Goal: Task Accomplishment & Management: Complete application form

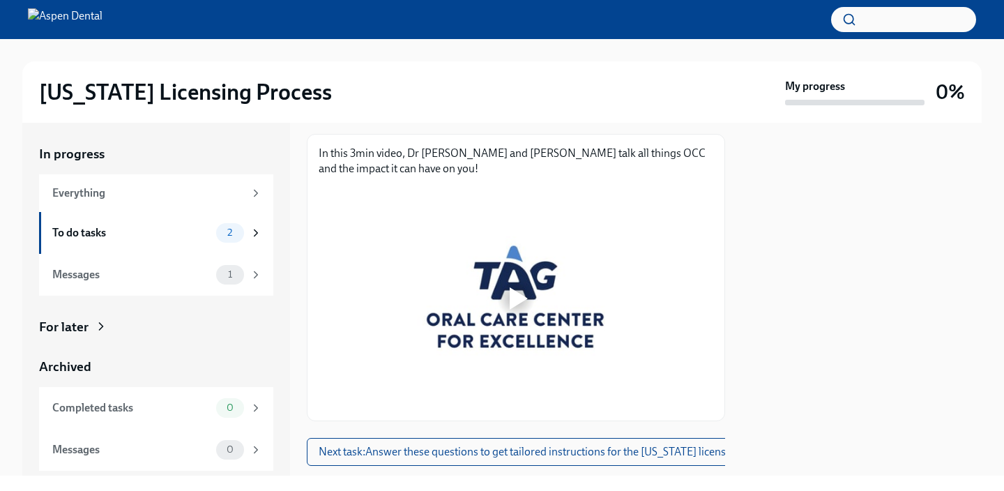
scroll to position [237, 0]
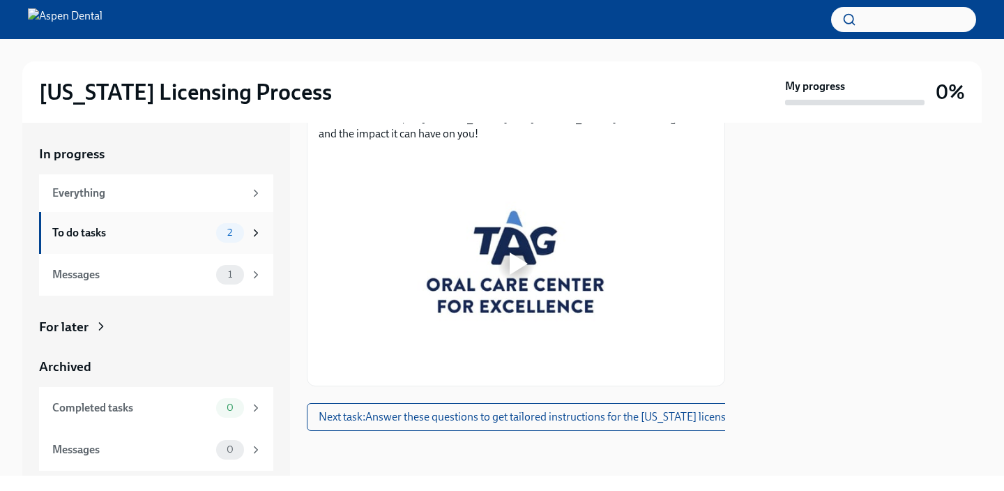
click at [242, 233] on div "2" at bounding box center [230, 233] width 28 height 20
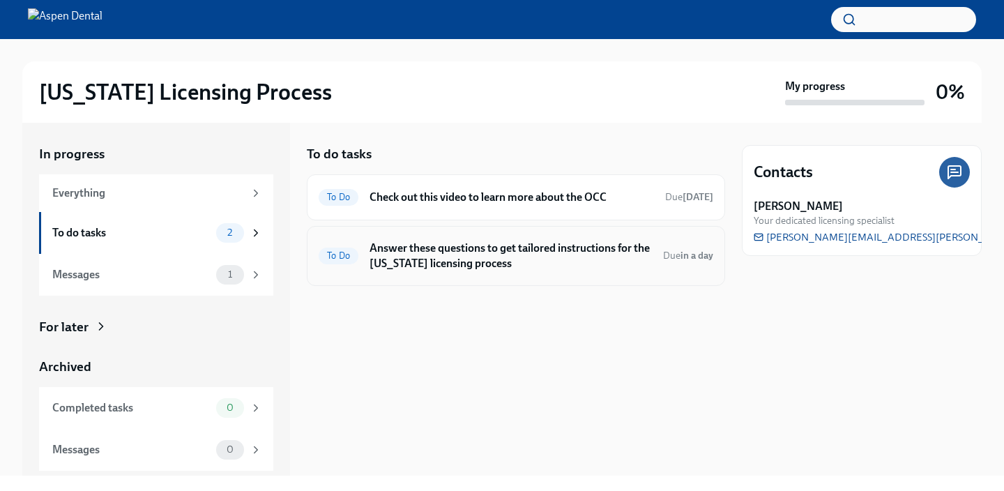
click at [531, 249] on h6 "Answer these questions to get tailored instructions for the [US_STATE] licensin…" at bounding box center [510, 255] width 282 height 31
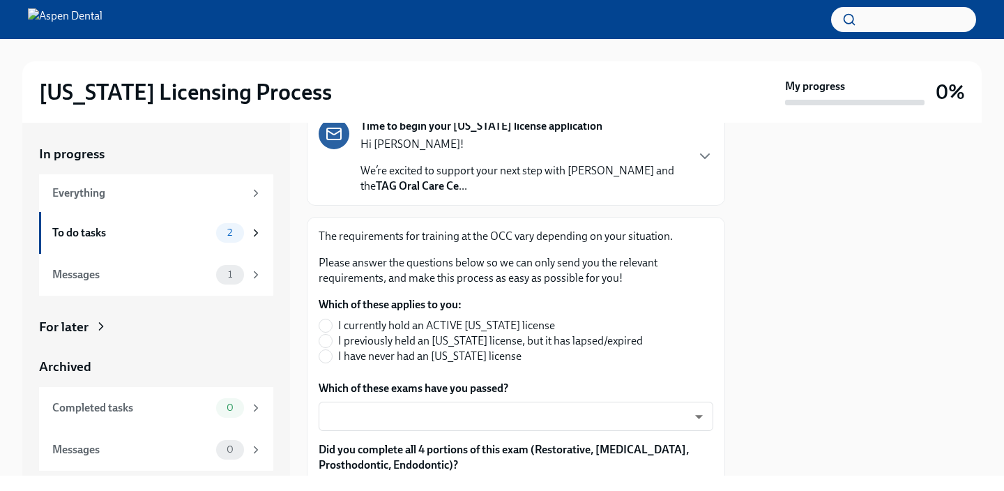
scroll to position [121, 0]
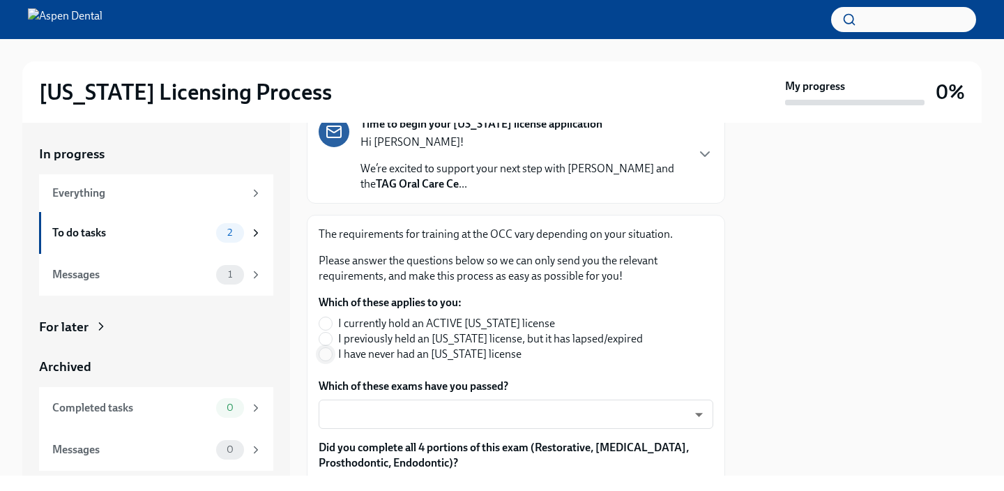
click at [330, 355] on input "I have never had an [US_STATE] license" at bounding box center [325, 354] width 13 height 13
radio input "true"
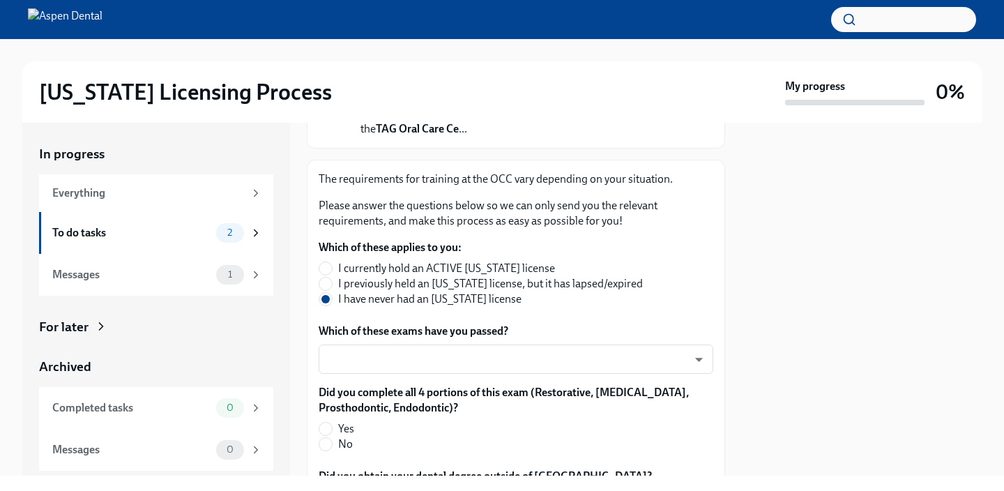
scroll to position [199, 0]
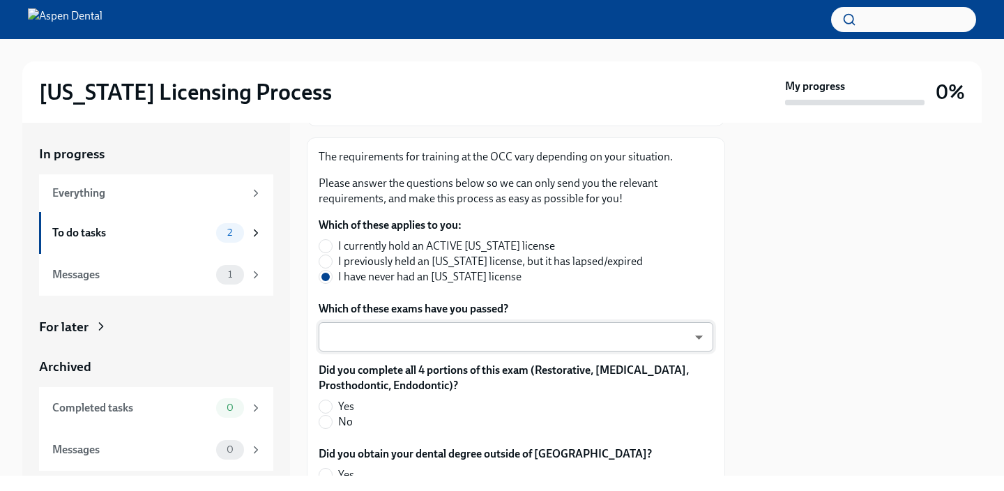
click at [698, 341] on body "[US_STATE] Licensing Process My progress 0% In progress Everything To do tasks …" at bounding box center [502, 245] width 1004 height 491
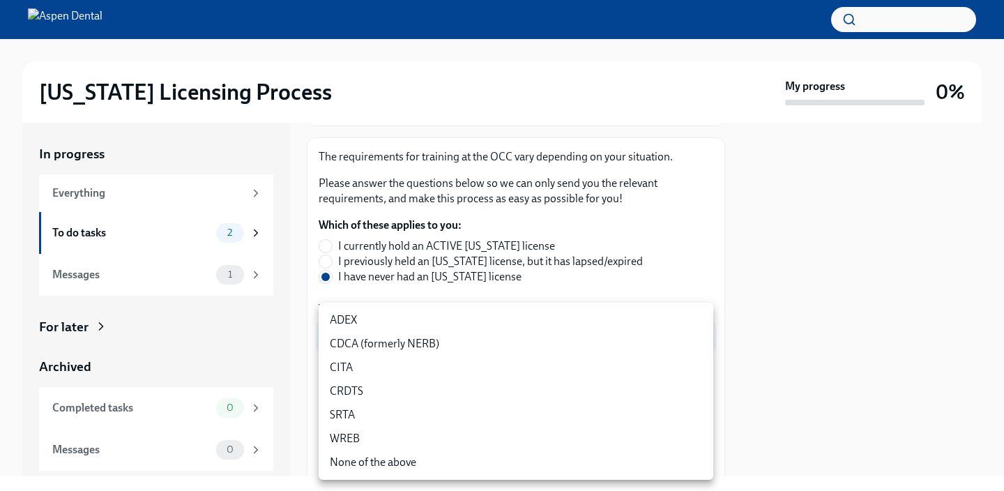
click at [472, 408] on li "SRTA" at bounding box center [516, 415] width 394 height 24
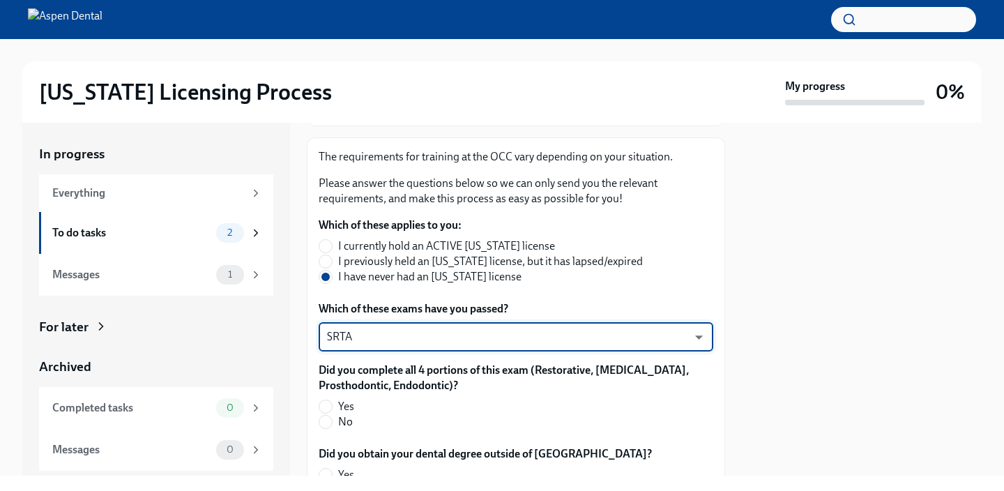
click at [696, 337] on body "[US_STATE] Licensing Process My progress 0% In progress Everything To do tasks …" at bounding box center [502, 245] width 1004 height 491
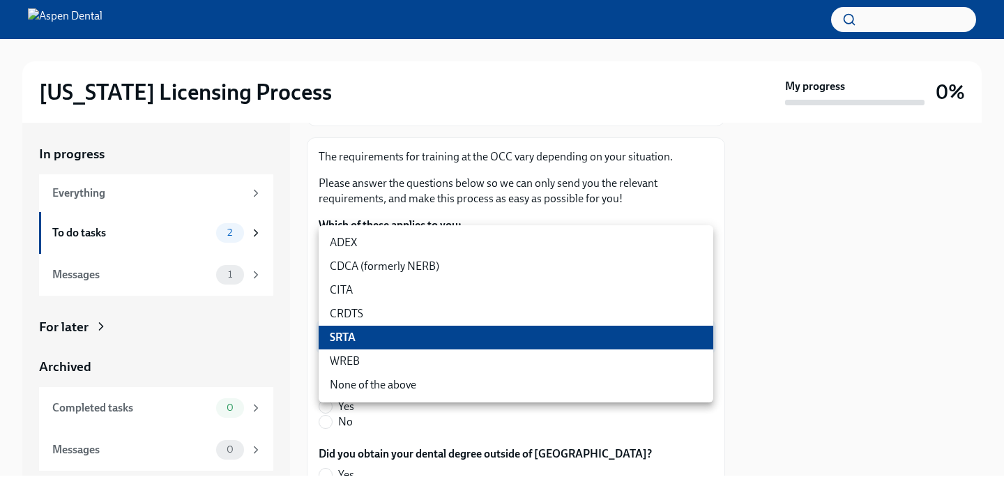
click at [367, 246] on li "ADEX" at bounding box center [516, 243] width 394 height 24
type input "pxo-W3vNi"
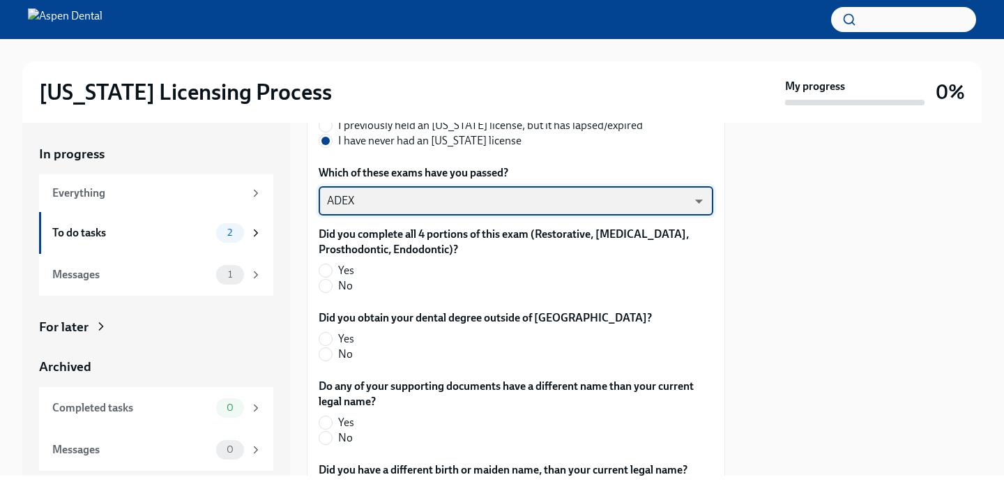
scroll to position [336, 0]
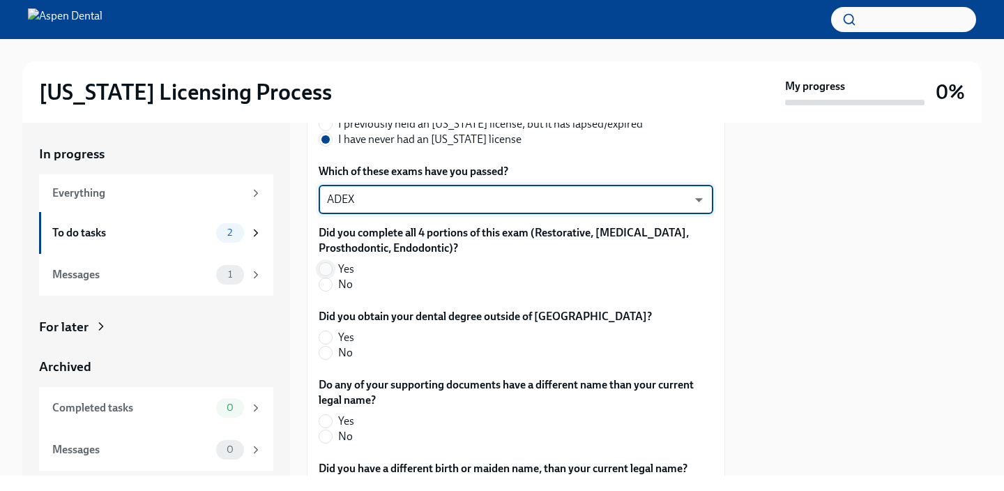
click at [325, 263] on input "Yes" at bounding box center [325, 269] width 13 height 13
radio input "true"
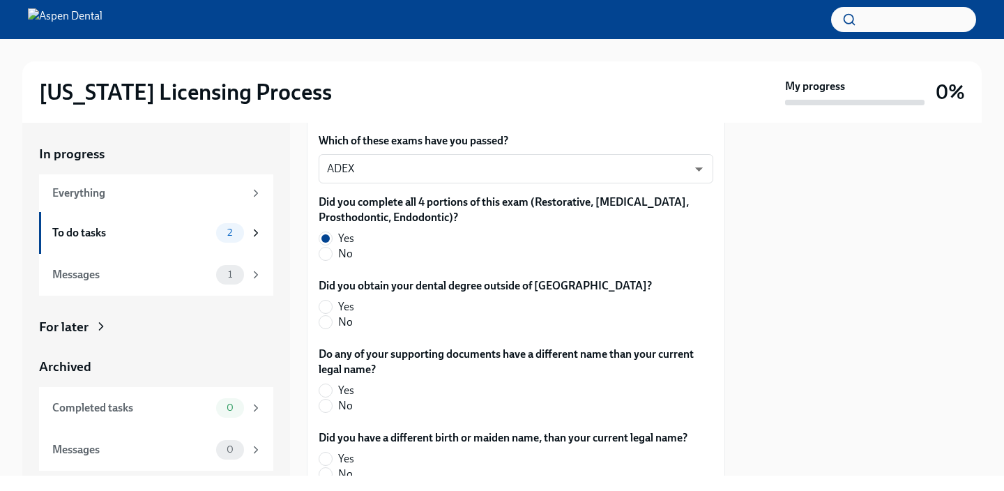
scroll to position [368, 0]
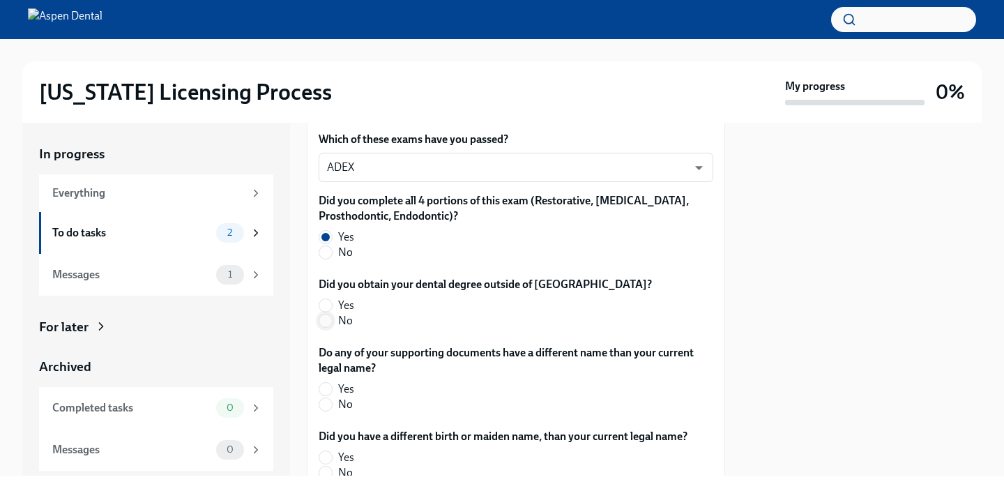
click at [325, 317] on input "No" at bounding box center [325, 320] width 13 height 13
radio input "true"
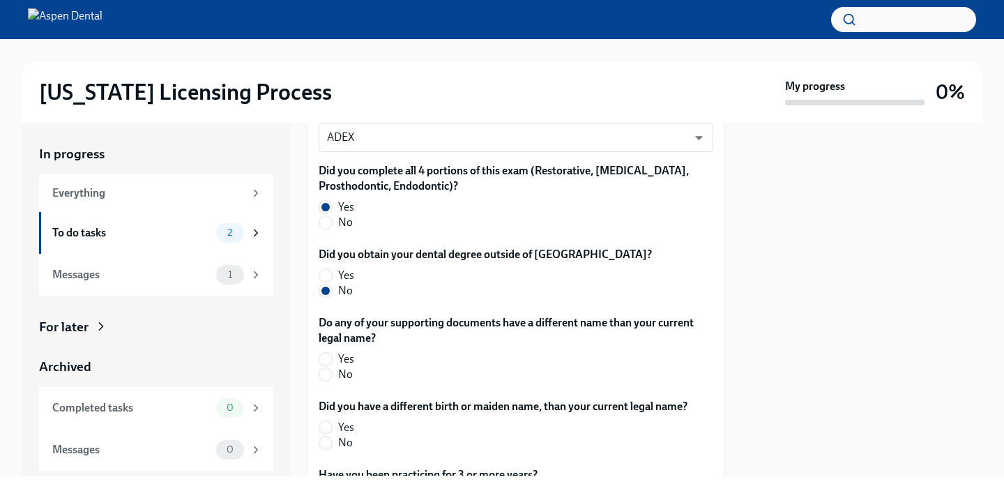
scroll to position [403, 0]
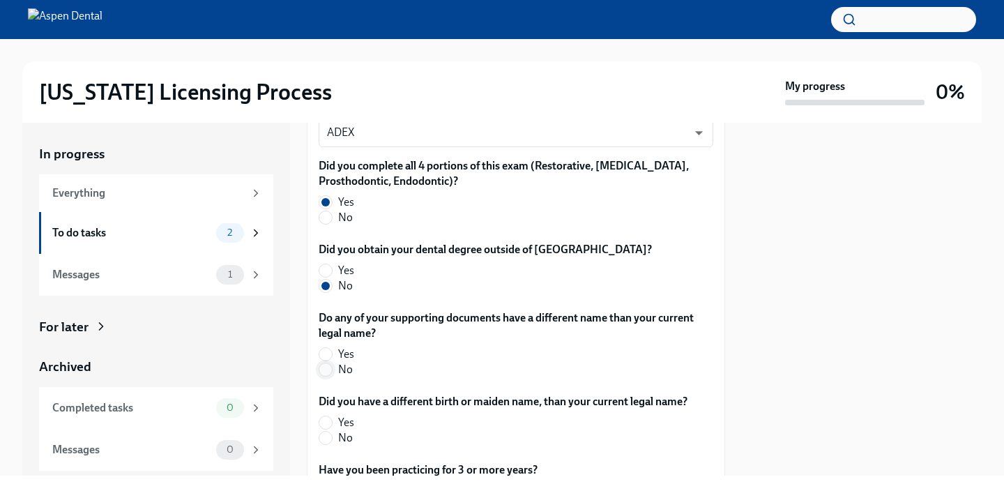
click at [328, 369] on input "No" at bounding box center [325, 369] width 13 height 13
radio input "true"
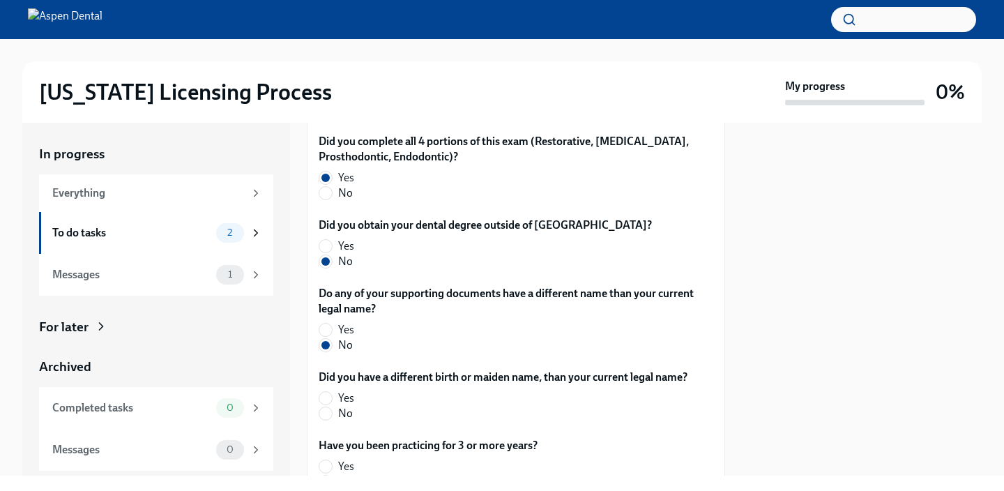
scroll to position [443, 0]
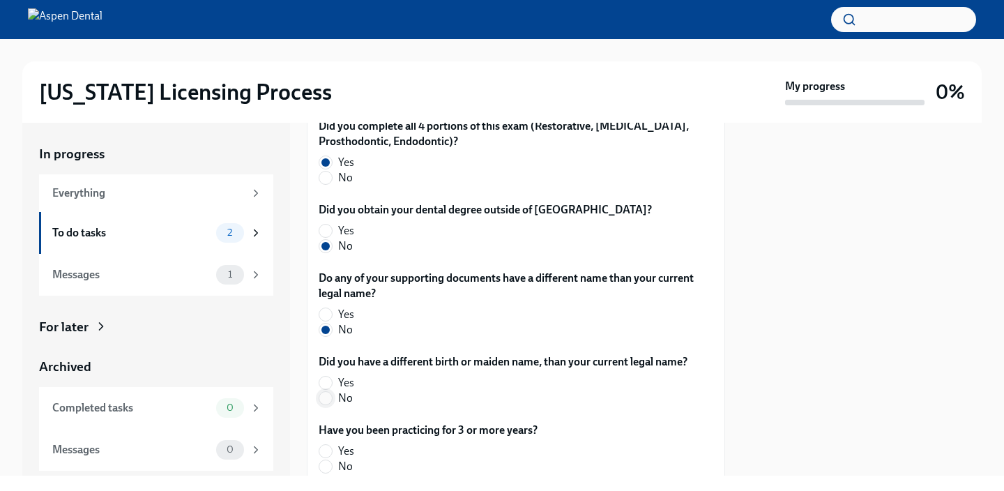
click at [327, 395] on input "No" at bounding box center [325, 398] width 13 height 13
radio input "true"
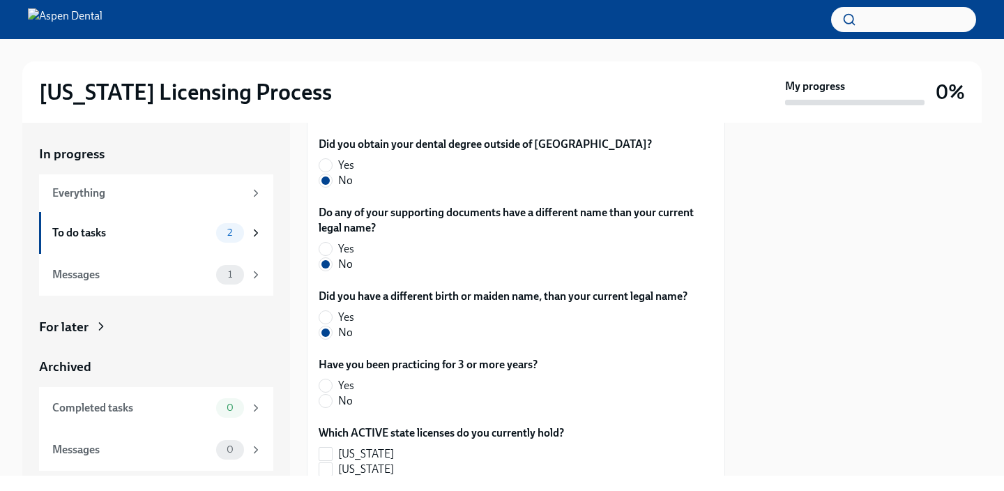
scroll to position [513, 0]
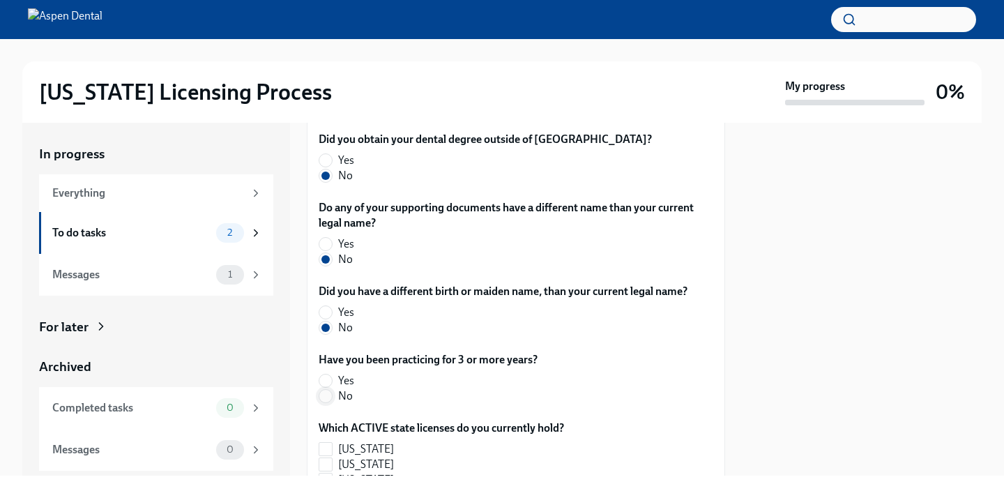
click at [325, 394] on input "No" at bounding box center [325, 396] width 13 height 13
radio input "true"
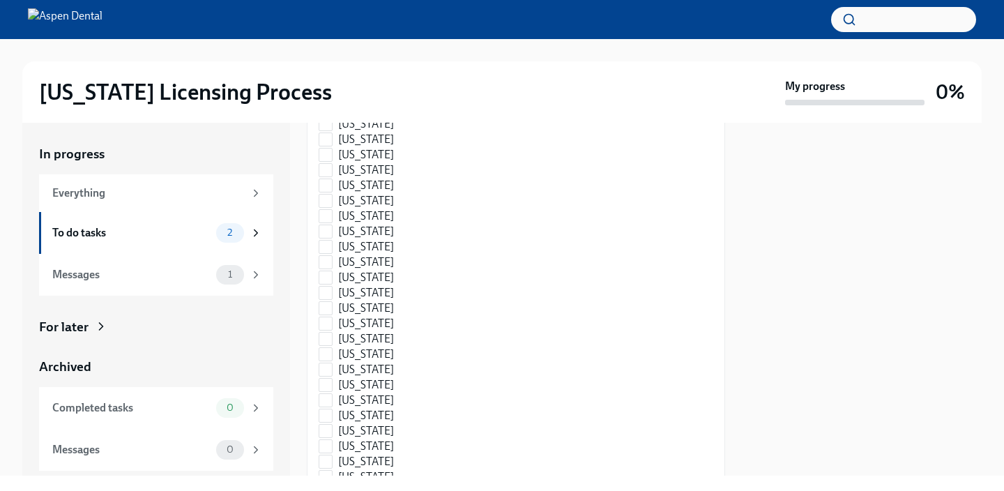
scroll to position [1070, 0]
click at [327, 396] on input "[US_STATE]" at bounding box center [325, 398] width 13 height 13
checkbox input "true"
click at [325, 378] on input "[US_STATE]" at bounding box center [325, 382] width 13 height 13
checkbox input "true"
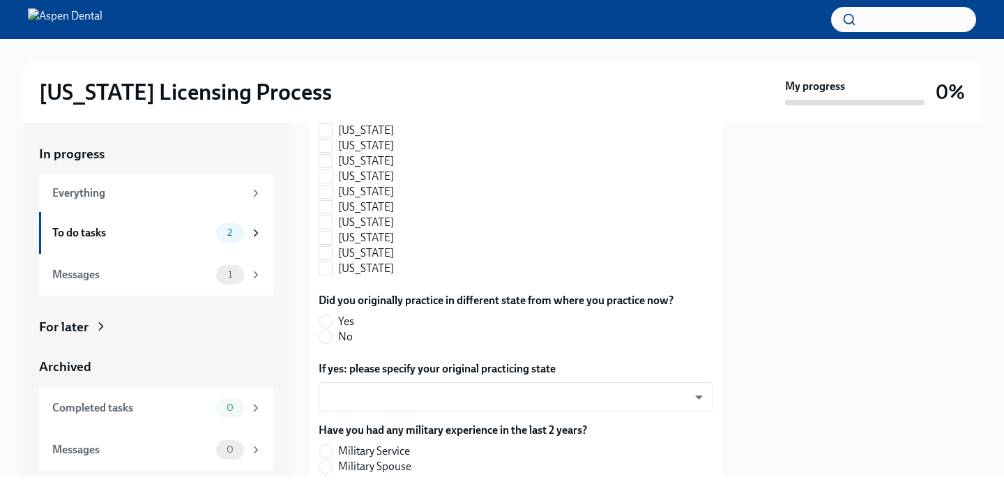
scroll to position [1477, 0]
click at [328, 318] on input "Yes" at bounding box center [325, 320] width 13 height 13
radio input "true"
click at [695, 394] on body "[US_STATE] Licensing Process My progress 0% In progress Everything To do tasks …" at bounding box center [502, 245] width 1004 height 491
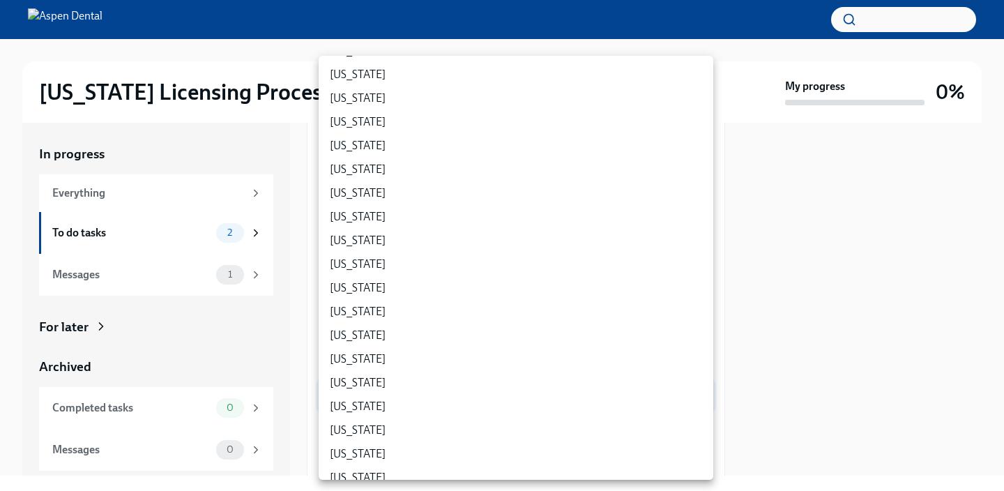
scroll to position [641, 0]
click at [457, 215] on li "[US_STATE]" at bounding box center [516, 215] width 394 height 24
type input "5OKuUXVbO"
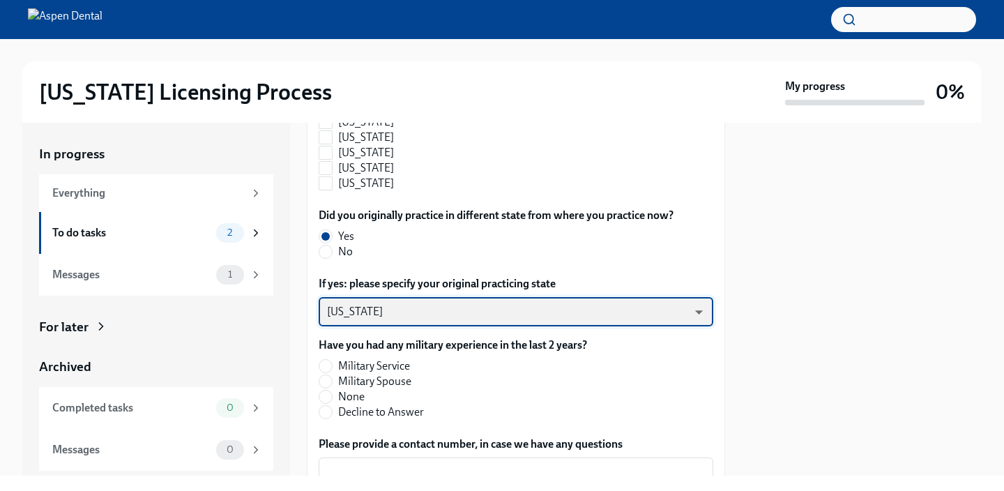
scroll to position [1563, 0]
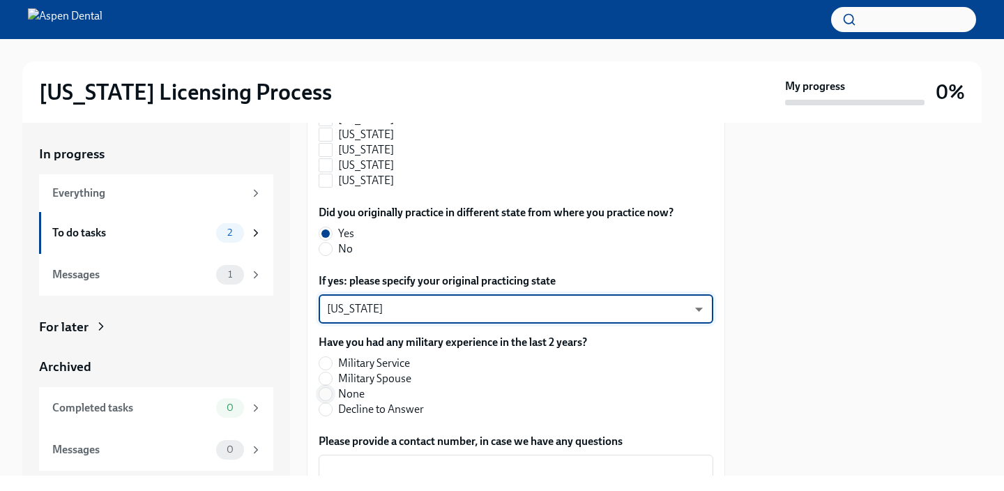
click at [328, 392] on input "None" at bounding box center [325, 394] width 13 height 13
radio input "true"
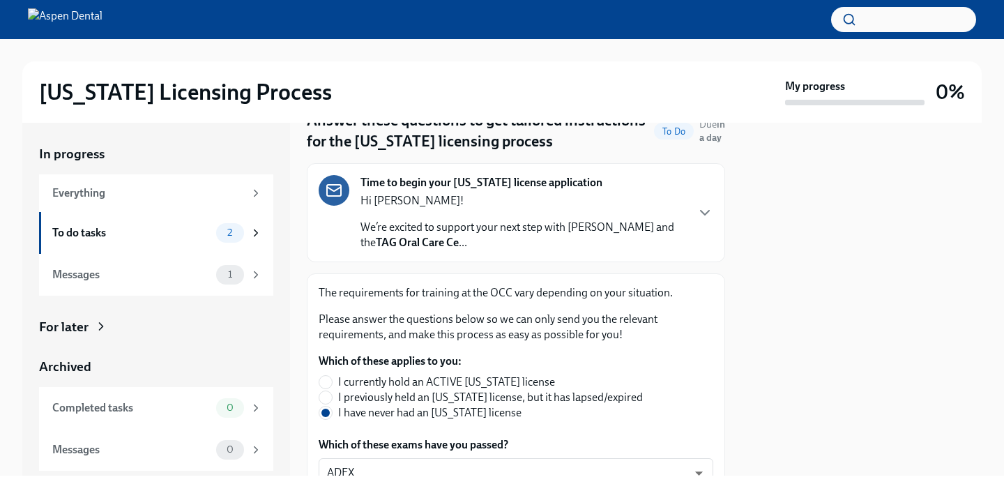
scroll to position [0, 0]
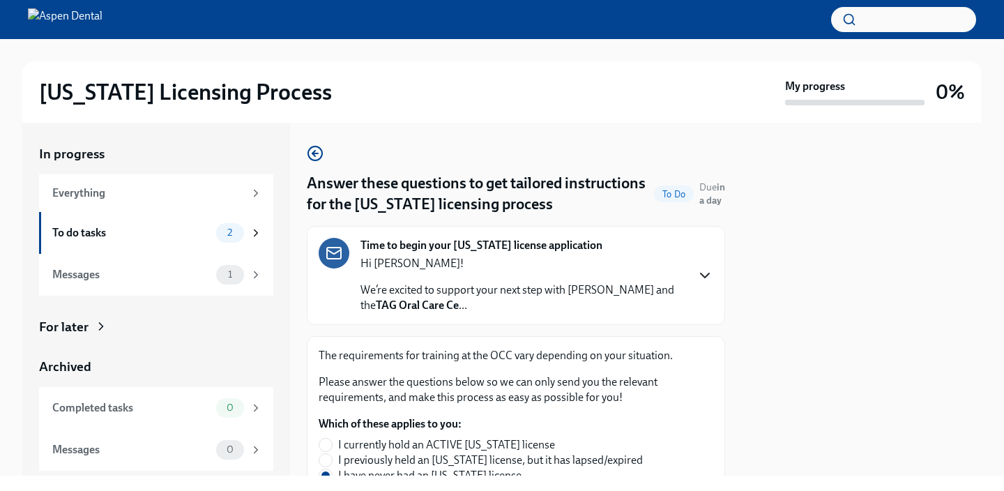
click at [702, 275] on icon "button" at bounding box center [704, 275] width 8 height 4
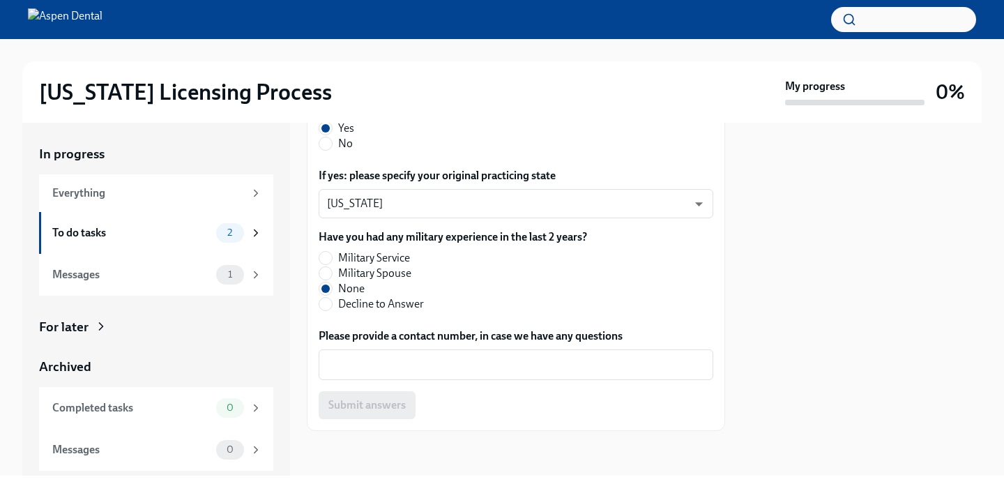
scroll to position [2251, 0]
click at [471, 360] on textarea "Please provide a contact number, in case we have any questions" at bounding box center [516, 364] width 378 height 17
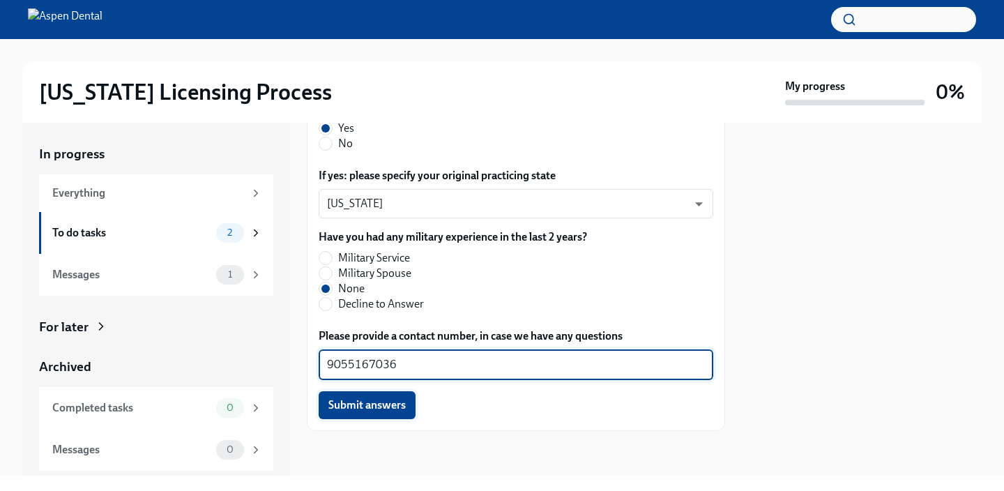
type textarea "9055167036"
click at [376, 400] on span "Submit answers" at bounding box center [366, 405] width 77 height 14
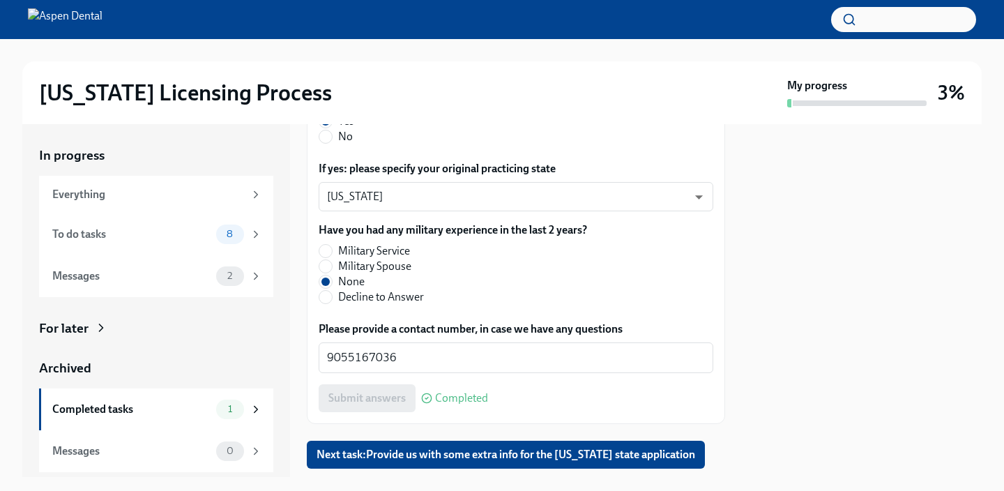
scroll to position [1713, 0]
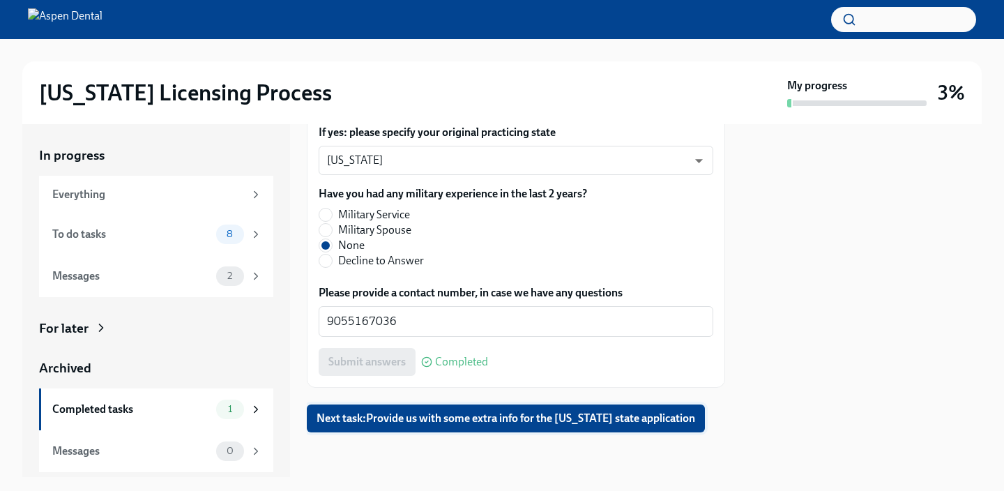
click at [571, 419] on span "Next task : Provide us with some extra info for the [US_STATE] state application" at bounding box center [505, 418] width 378 height 14
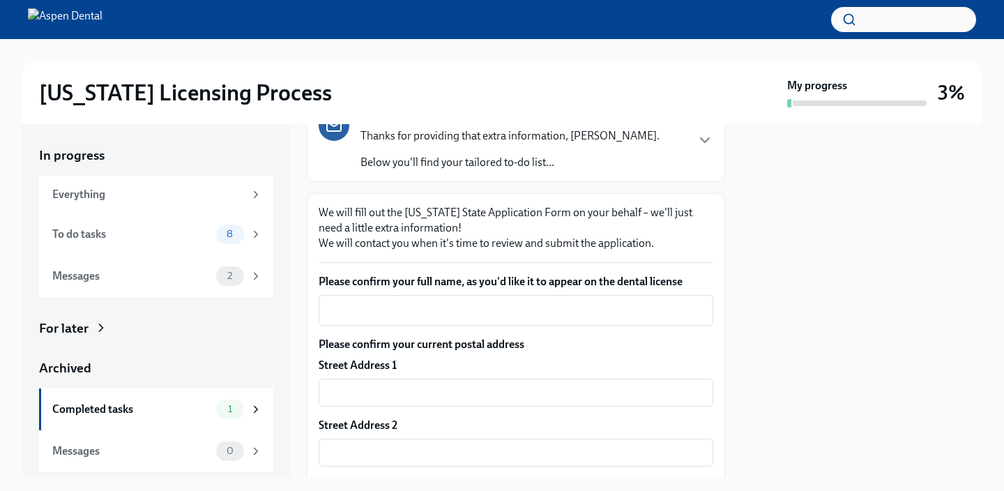
scroll to position [146, 0]
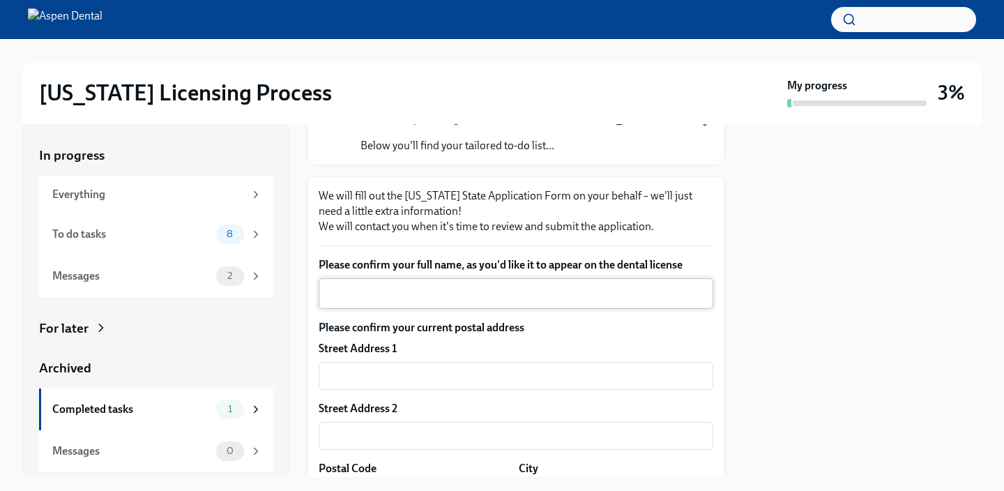
click at [525, 296] on textarea "Please confirm your full name, as you'd like it to appear on the dental license" at bounding box center [516, 293] width 378 height 17
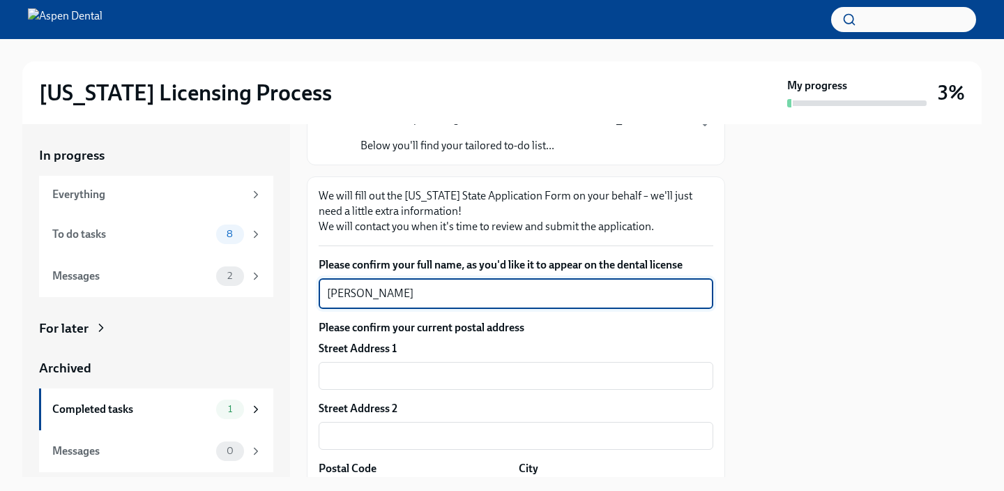
type textarea "[PERSON_NAME]"
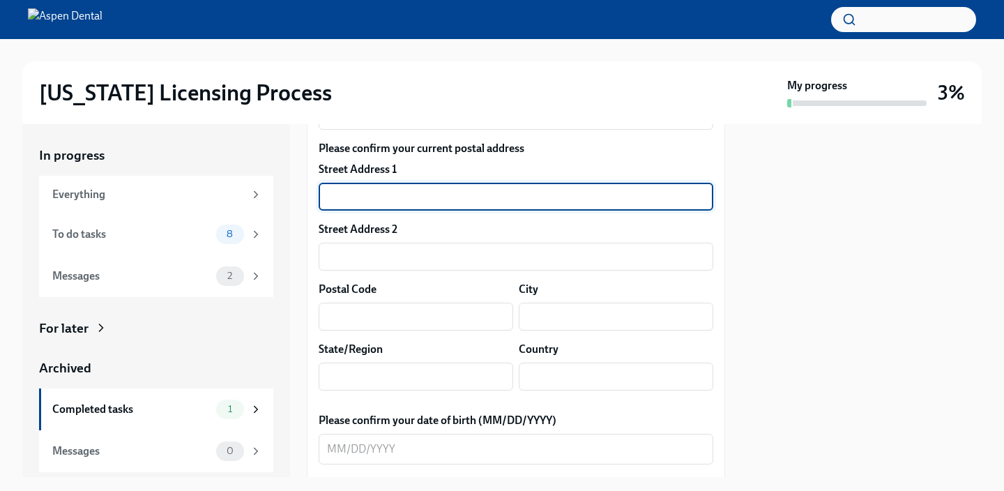
scroll to position [315, 0]
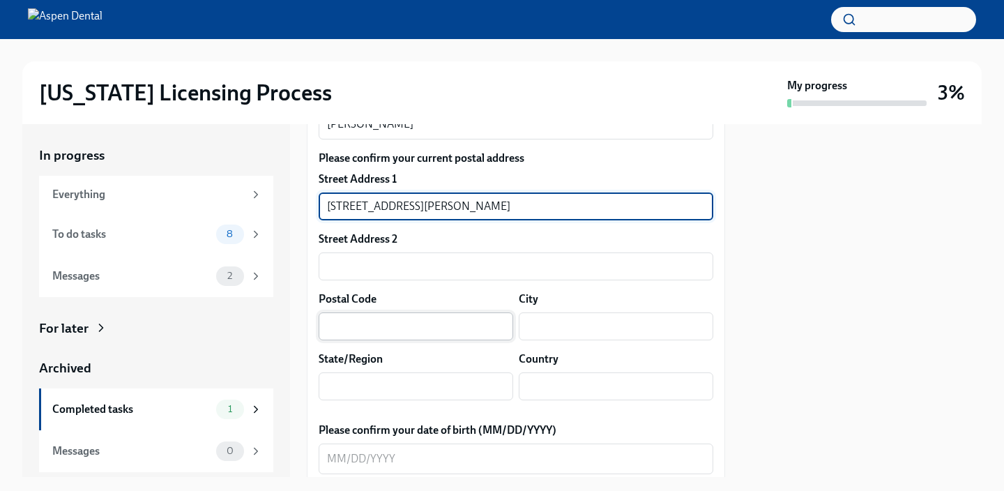
type input "[STREET_ADDRESS][PERSON_NAME]"
click at [454, 327] on input "text" at bounding box center [416, 326] width 194 height 28
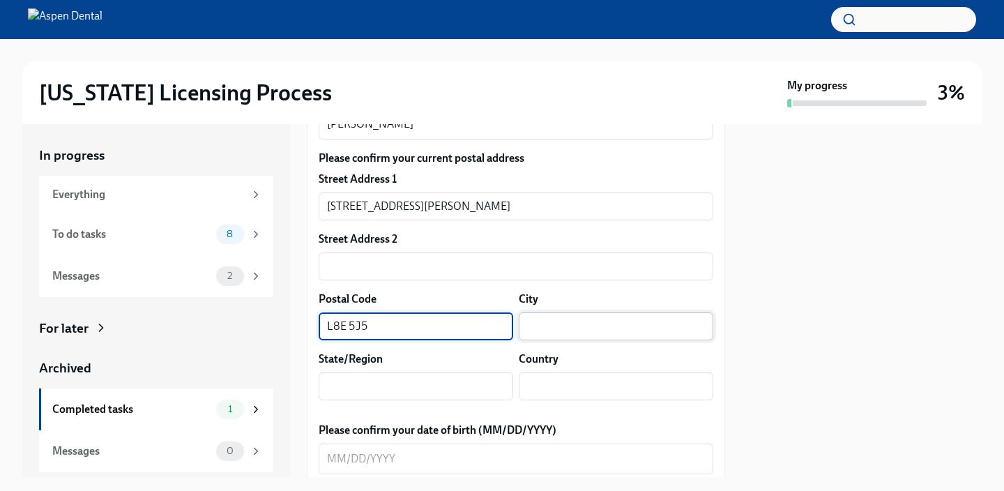
type input "L8E 5J5"
click at [622, 316] on input "text" at bounding box center [616, 326] width 194 height 28
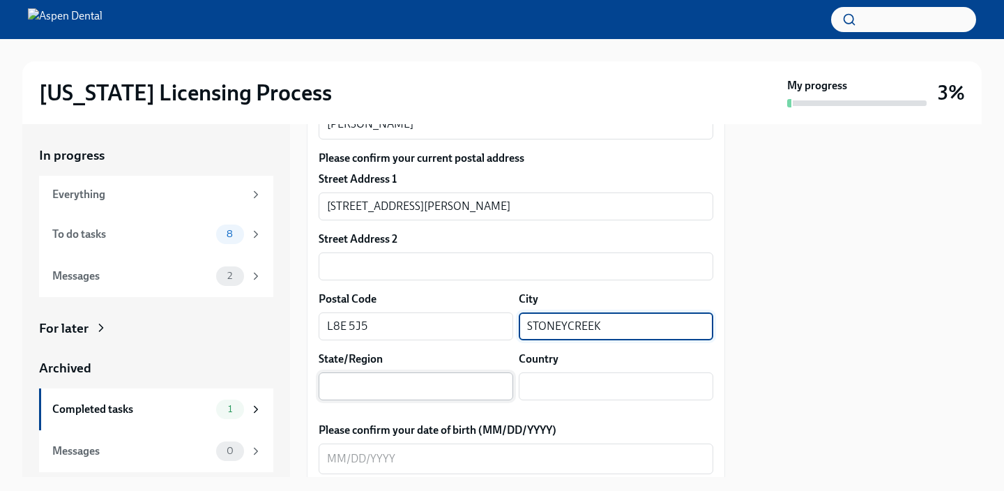
type input "STONEYCREEK"
click at [401, 391] on input "text" at bounding box center [416, 386] width 194 height 28
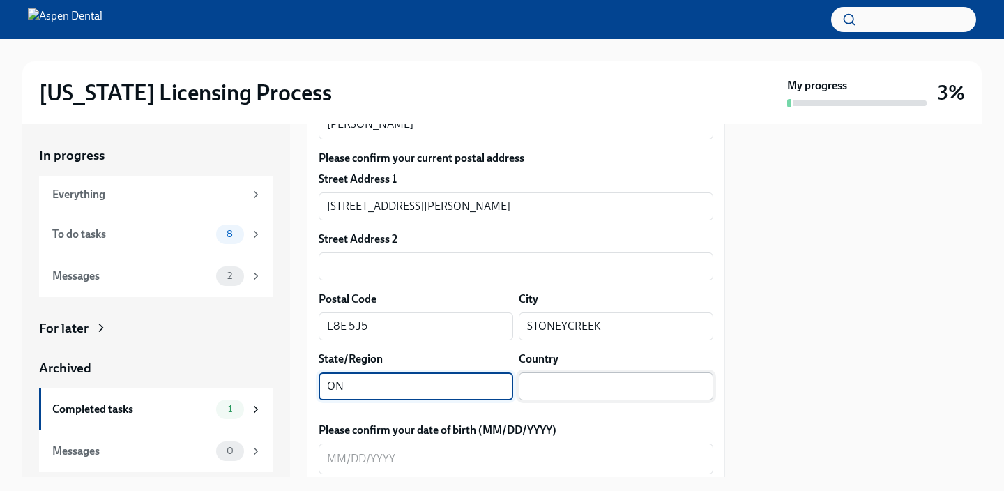
type input "ON"
click at [577, 384] on input "text" at bounding box center [616, 386] width 194 height 28
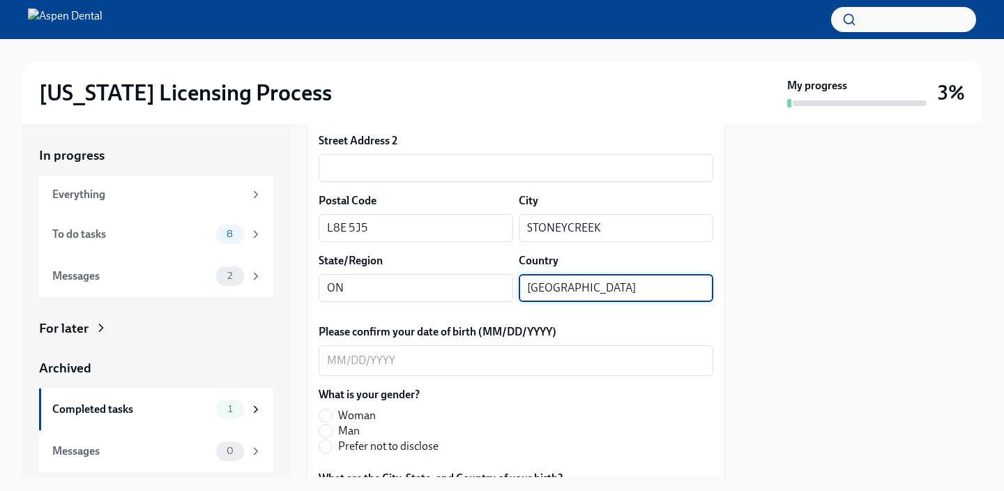
scroll to position [450, 0]
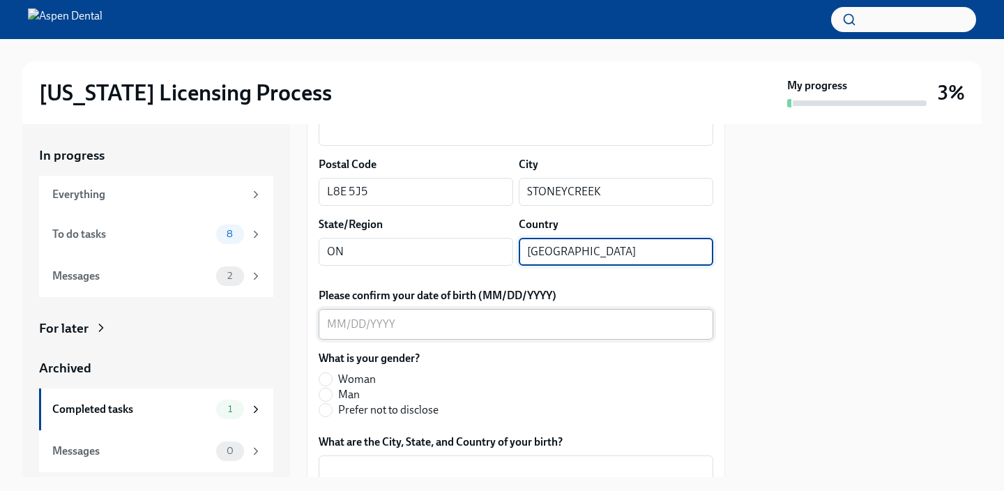
type input "[GEOGRAPHIC_DATA]"
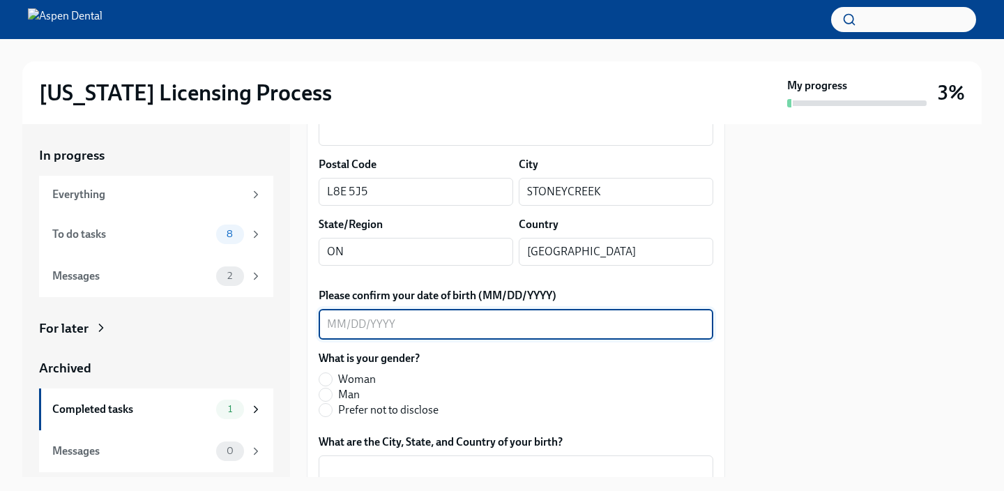
click at [347, 321] on textarea "Please confirm your date of birth (MM/DD/YYYY)" at bounding box center [516, 324] width 378 height 17
type textarea "[DATE]"
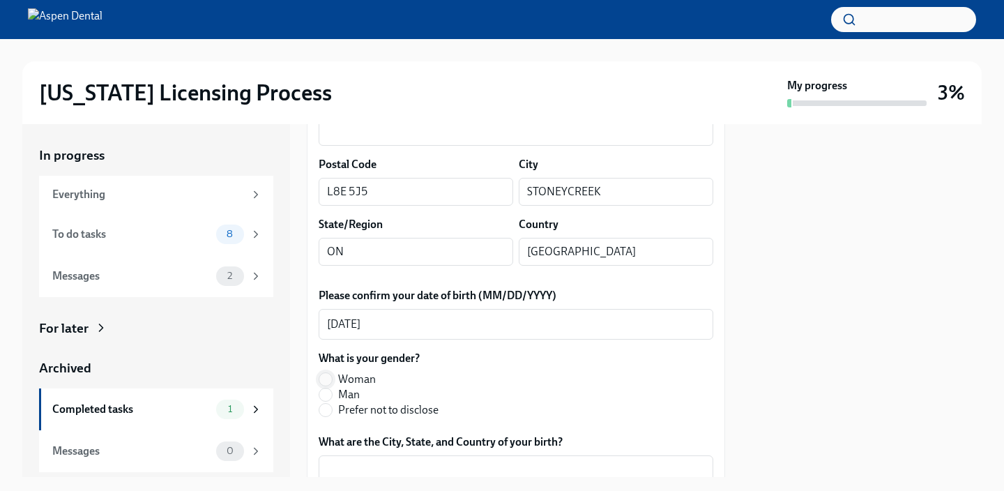
click at [325, 375] on input "Woman" at bounding box center [325, 379] width 13 height 13
radio input "true"
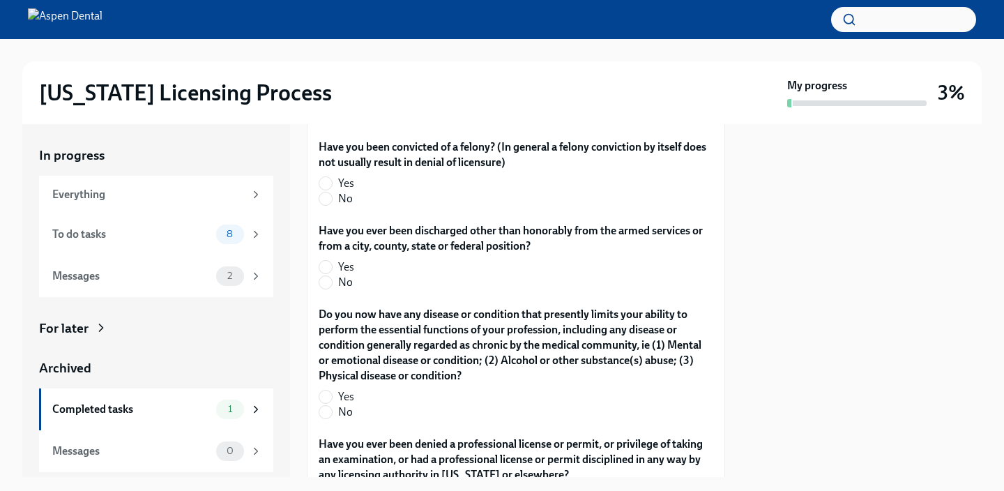
scroll to position [3089, 0]
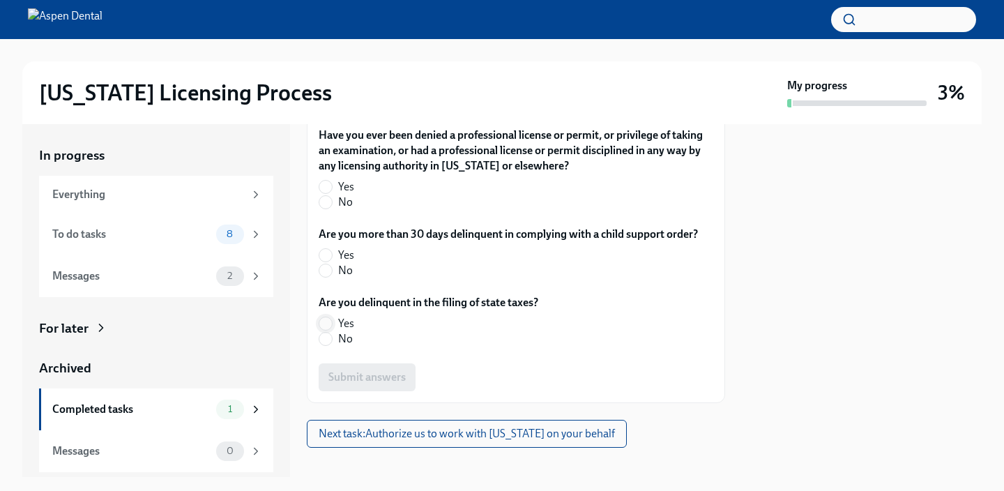
click at [325, 317] on input "Yes" at bounding box center [325, 323] width 13 height 13
radio input "true"
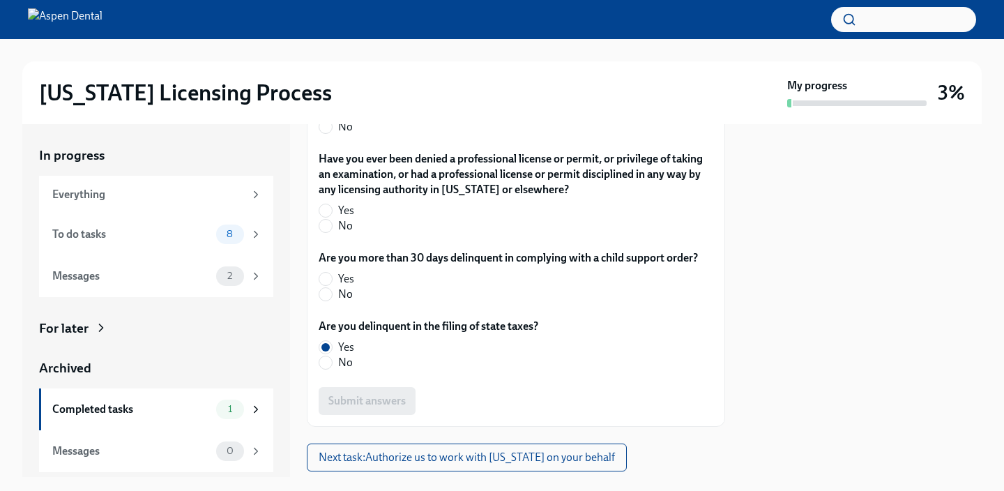
scroll to position [3060, 0]
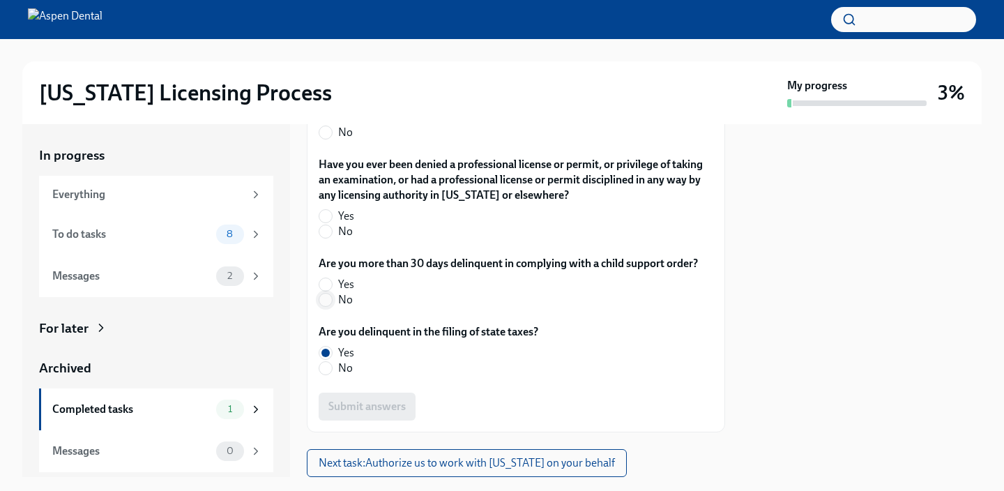
click at [327, 293] on input "No" at bounding box center [325, 299] width 13 height 13
radio input "true"
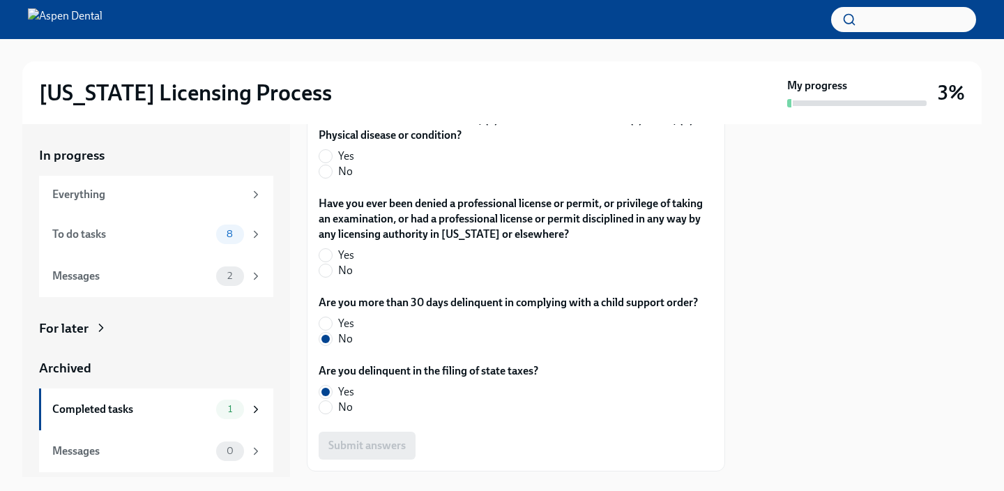
scroll to position [3019, 0]
click at [326, 266] on input "No" at bounding box center [325, 272] width 13 height 13
radio input "true"
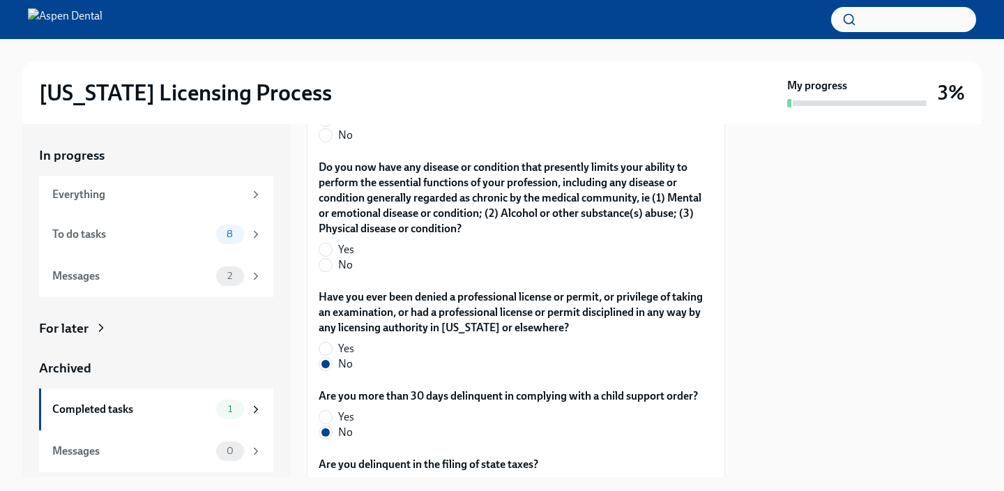
scroll to position [2908, 0]
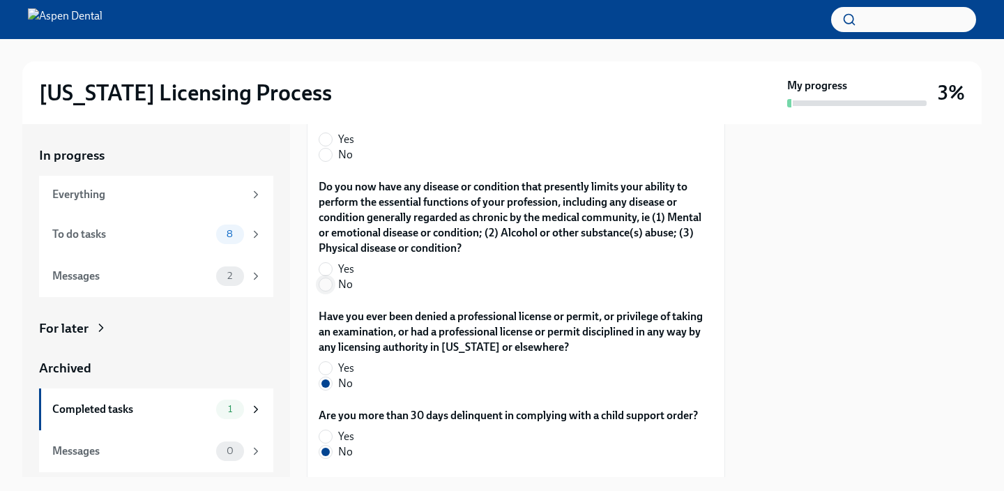
click at [330, 278] on input "No" at bounding box center [325, 284] width 13 height 13
radio input "true"
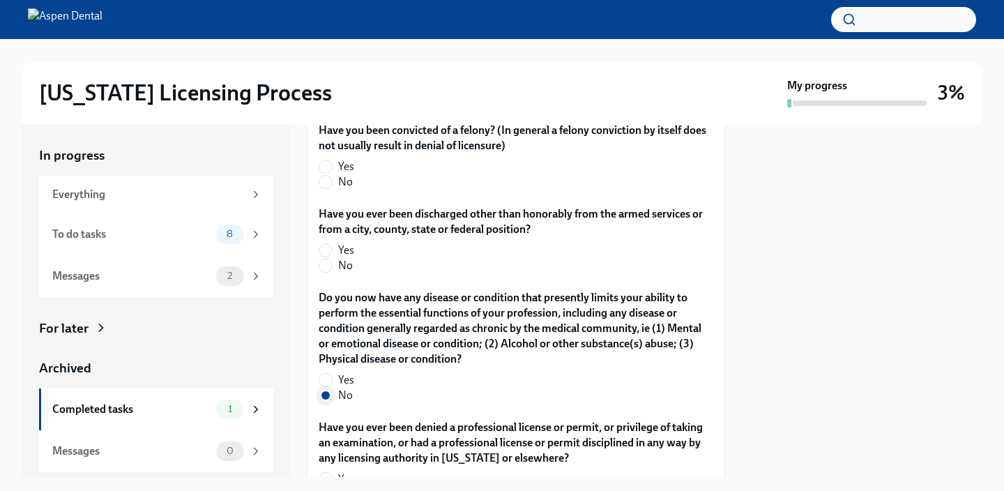
scroll to position [2796, 0]
click at [325, 260] on input "No" at bounding box center [325, 266] width 13 height 13
radio input "true"
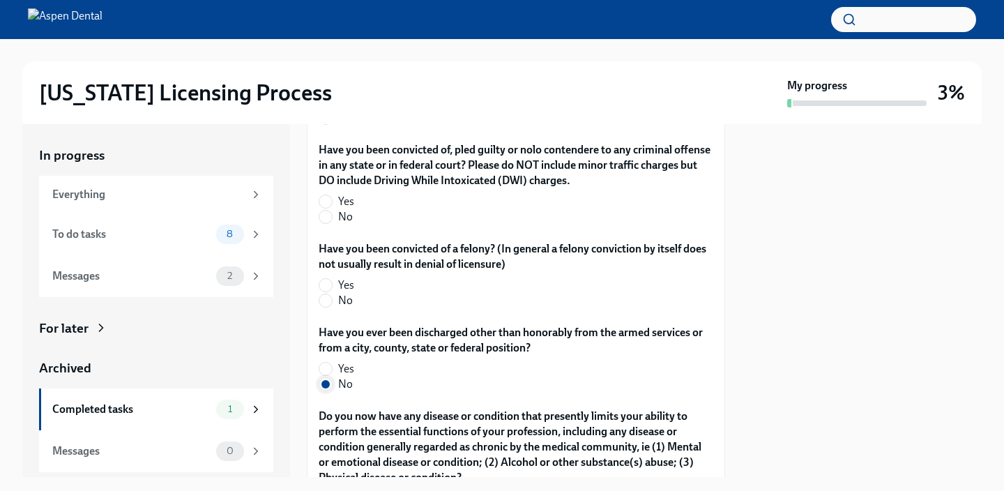
scroll to position [2674, 0]
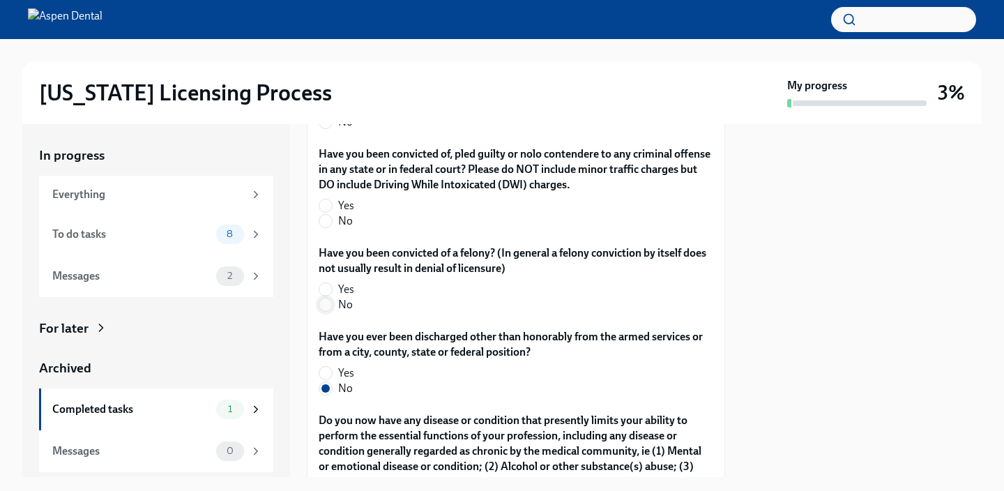
click at [328, 298] on input "No" at bounding box center [325, 304] width 13 height 13
radio input "true"
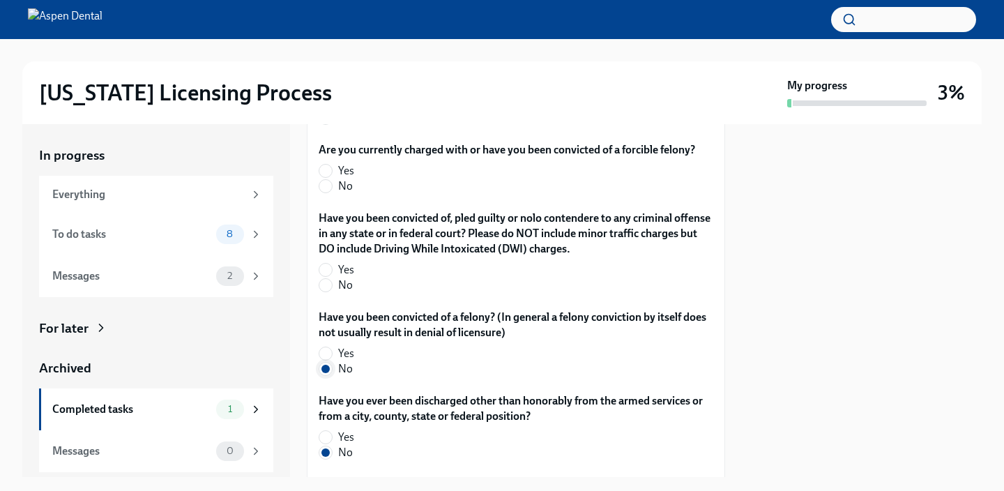
scroll to position [2607, 0]
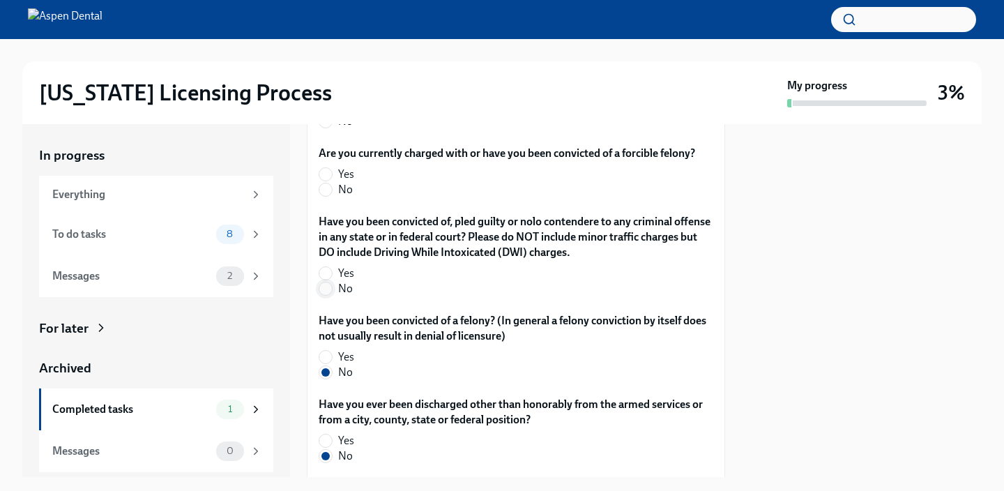
click at [325, 282] on input "No" at bounding box center [325, 288] width 13 height 13
radio input "true"
click at [323, 183] on input "No" at bounding box center [325, 189] width 13 height 13
radio input "true"
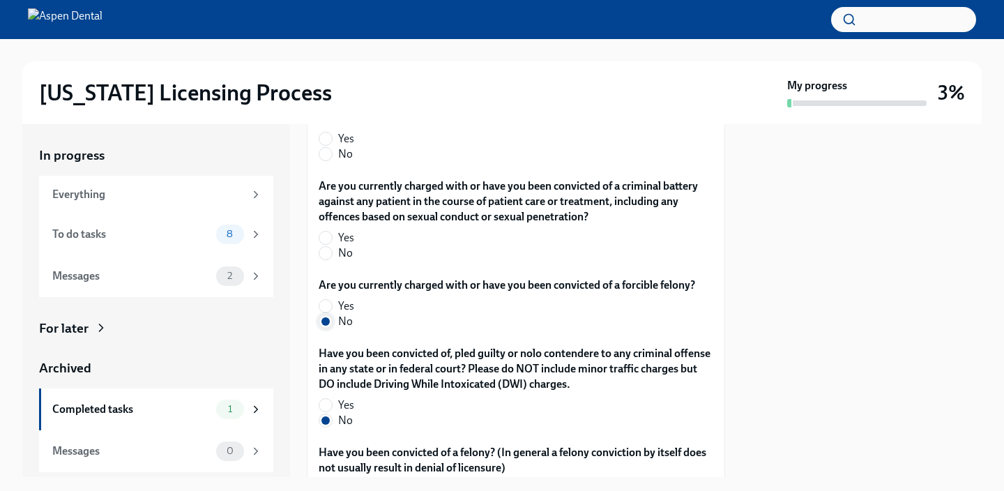
scroll to position [2474, 0]
click at [325, 247] on input "No" at bounding box center [325, 253] width 13 height 13
radio input "true"
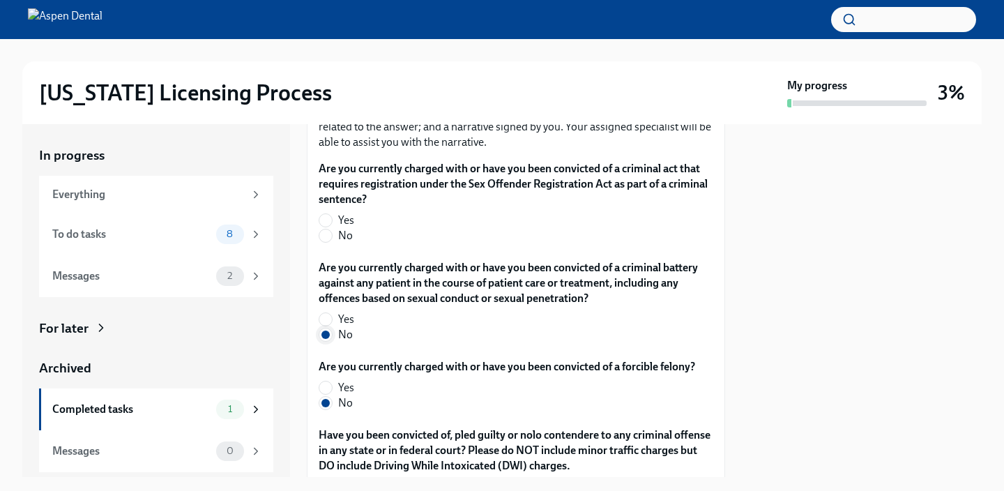
scroll to position [2366, 0]
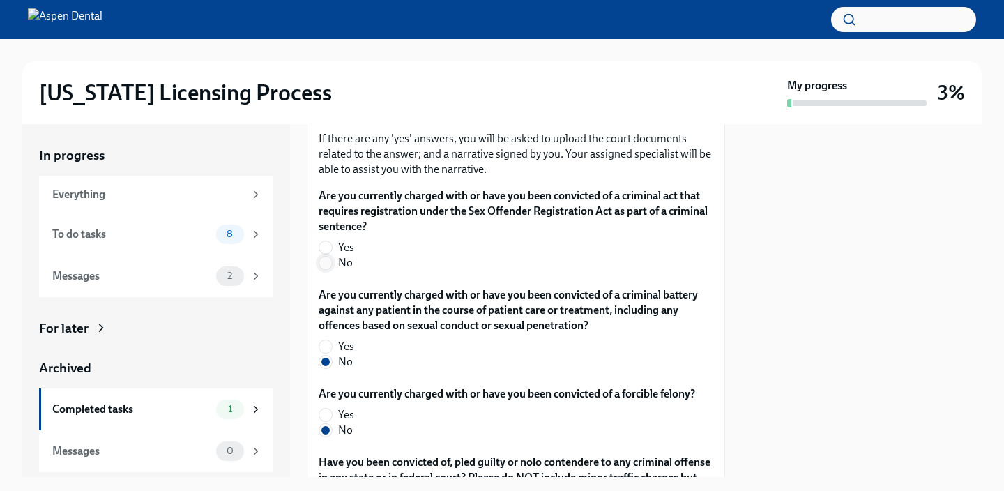
click at [327, 256] on input "No" at bounding box center [325, 262] width 13 height 13
radio input "true"
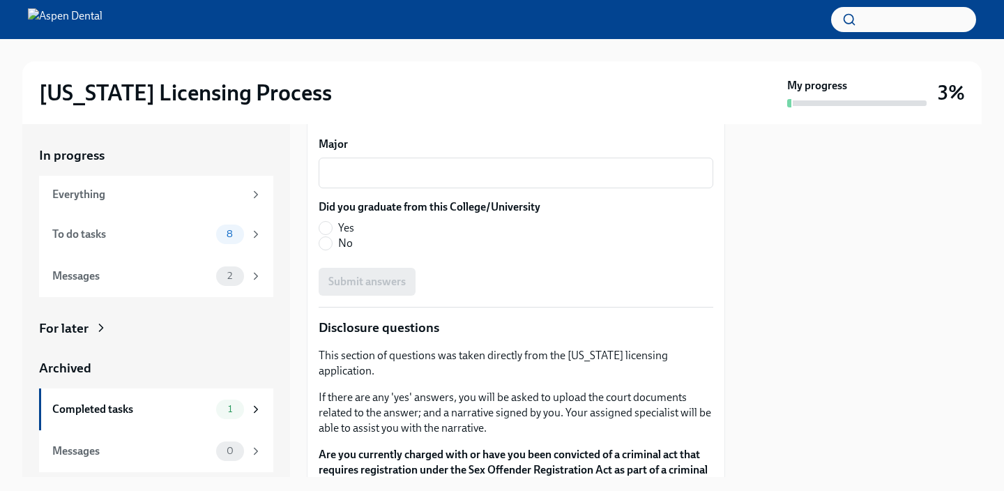
scroll to position [2105, 0]
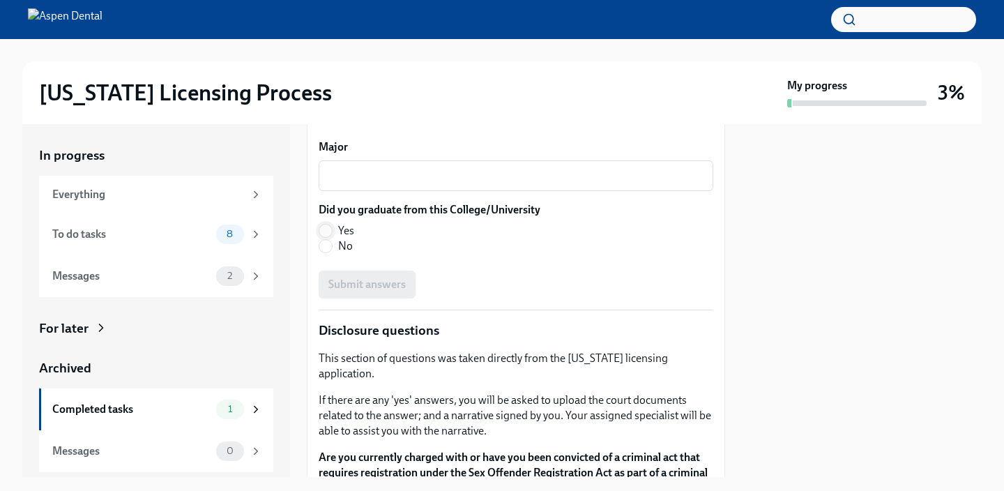
click at [327, 229] on input "Yes" at bounding box center [325, 230] width 13 height 13
radio input "true"
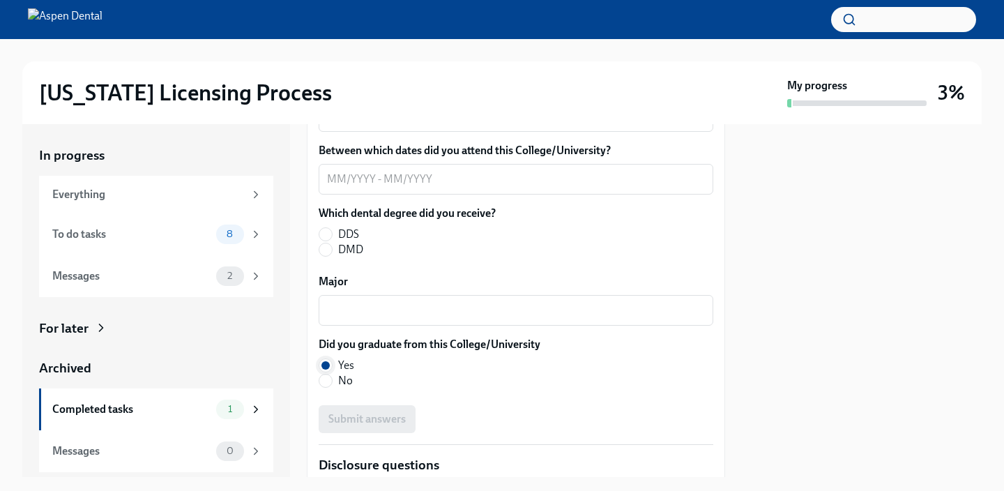
scroll to position [1970, 0]
click at [326, 233] on input "DDS" at bounding box center [325, 235] width 13 height 13
radio input "true"
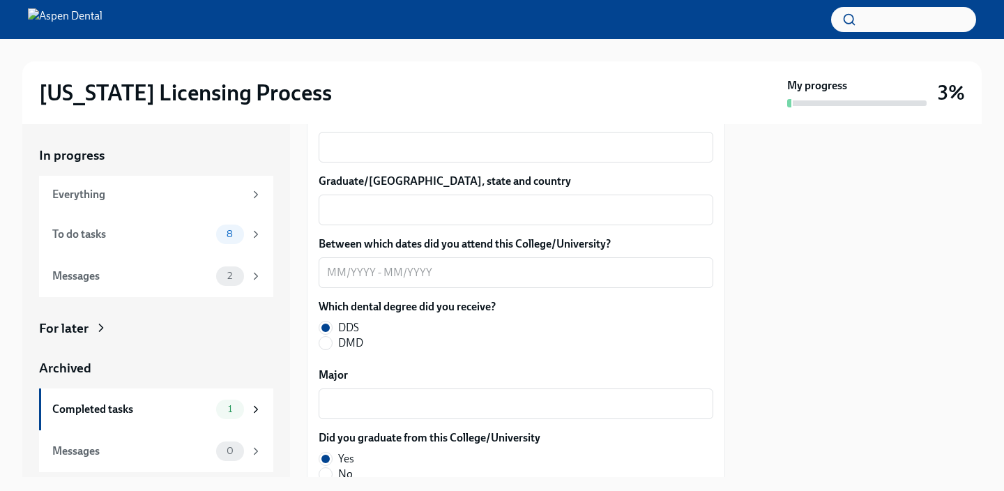
scroll to position [1858, 0]
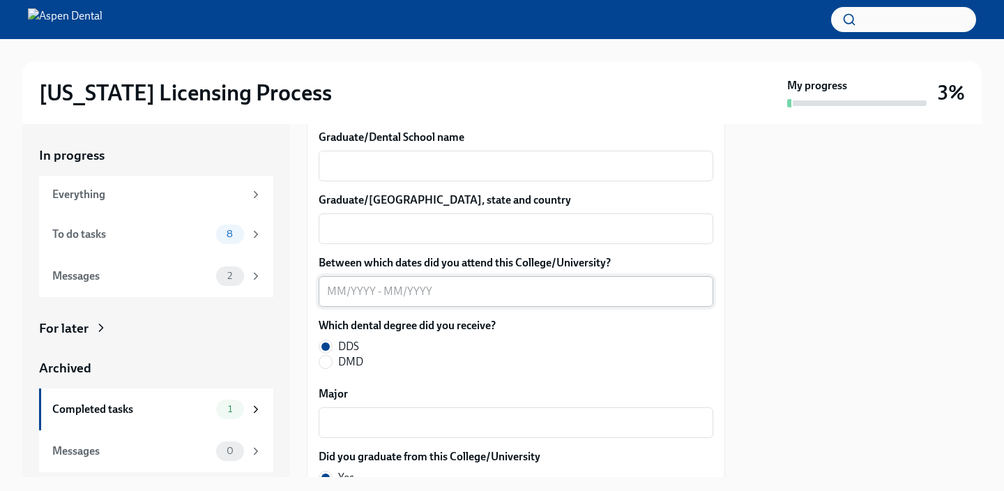
click at [343, 293] on textarea "Between which dates did you attend this College/University?" at bounding box center [516, 291] width 378 height 17
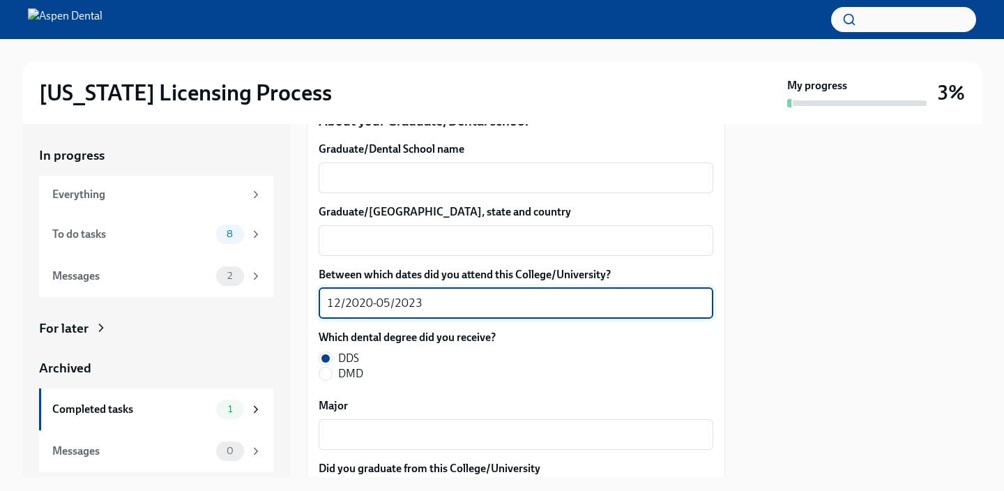
scroll to position [1832, 0]
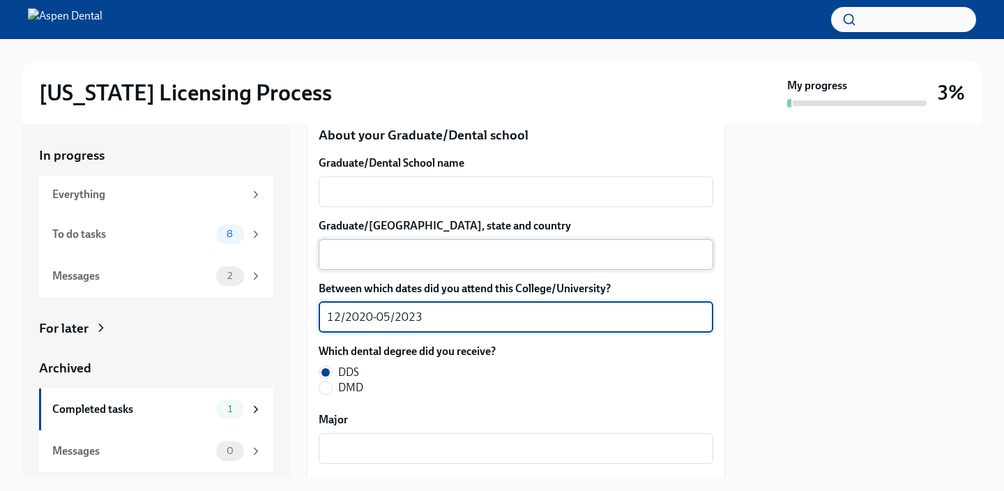
type textarea "12/2020-05/2023"
click at [424, 249] on textarea "Graduate/[GEOGRAPHIC_DATA], state and country" at bounding box center [516, 254] width 378 height 17
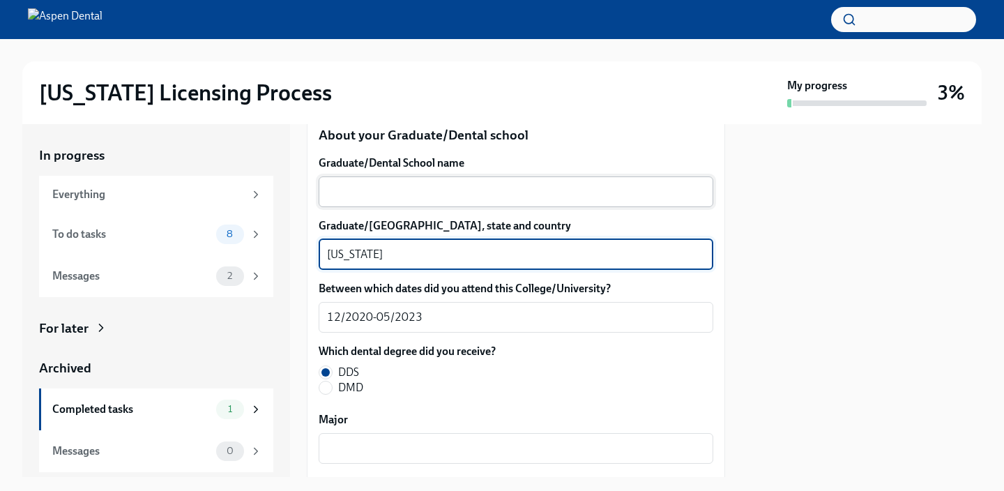
type textarea "[US_STATE]"
click at [422, 192] on textarea "Graduate/Dental School name" at bounding box center [516, 191] width 378 height 17
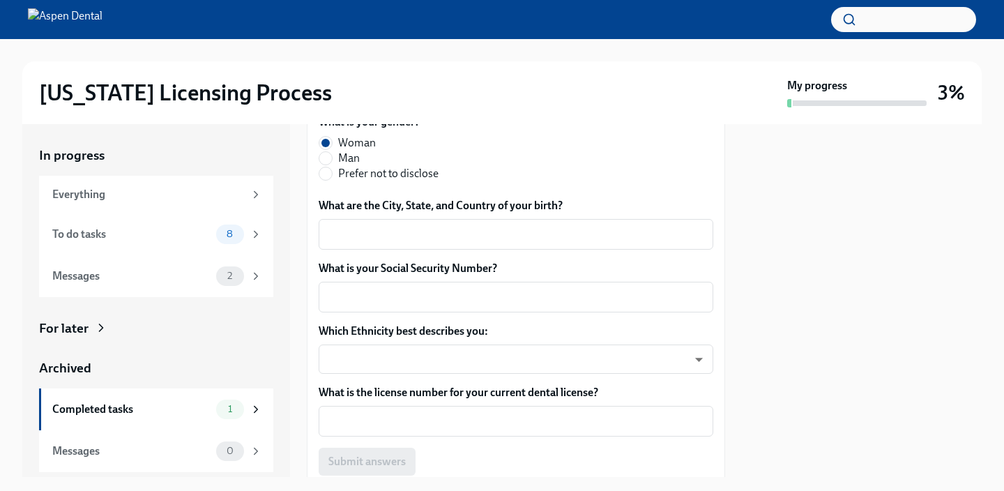
scroll to position [684, 0]
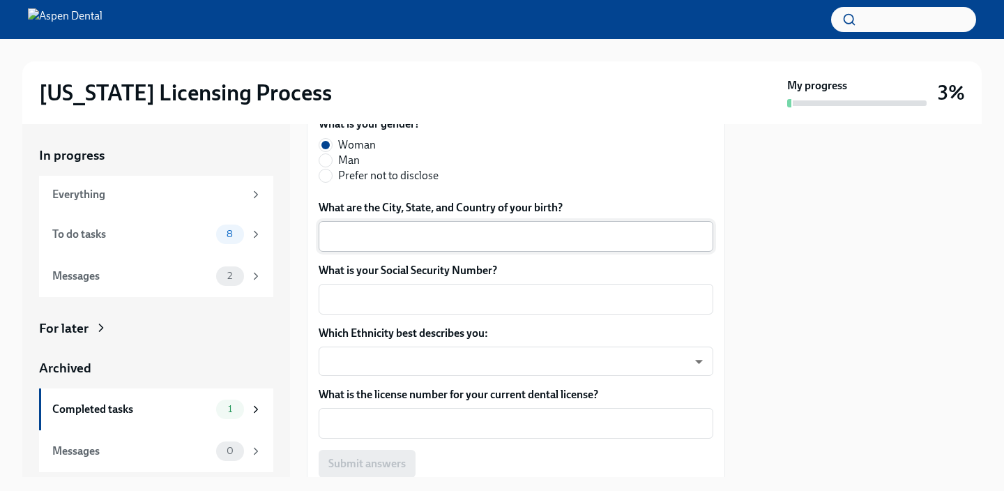
type textarea "[GEOGRAPHIC_DATA][US_STATE]"
click at [474, 240] on textarea "What are the City, State, and Country of your birth?" at bounding box center [516, 236] width 378 height 17
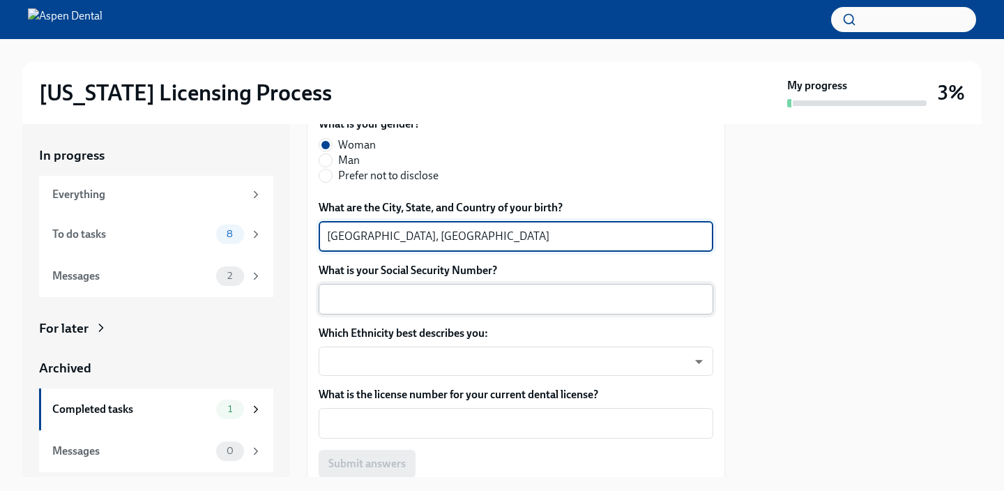
type textarea "[GEOGRAPHIC_DATA], [GEOGRAPHIC_DATA]"
click at [430, 307] on textarea "What is your Social Security Number?" at bounding box center [516, 299] width 378 height 17
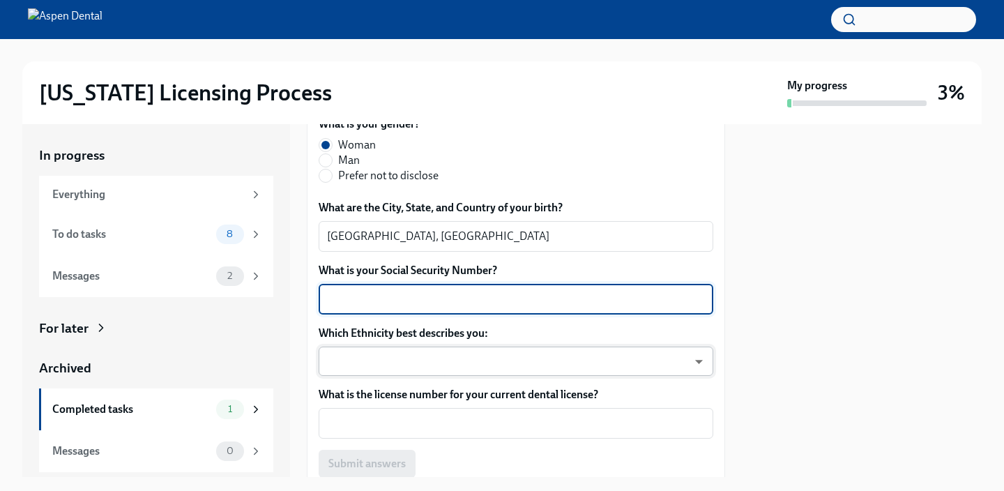
click at [700, 364] on body "[US_STATE] Licensing Process My progress 3% In progress Everything To do tasks …" at bounding box center [502, 245] width 1004 height 491
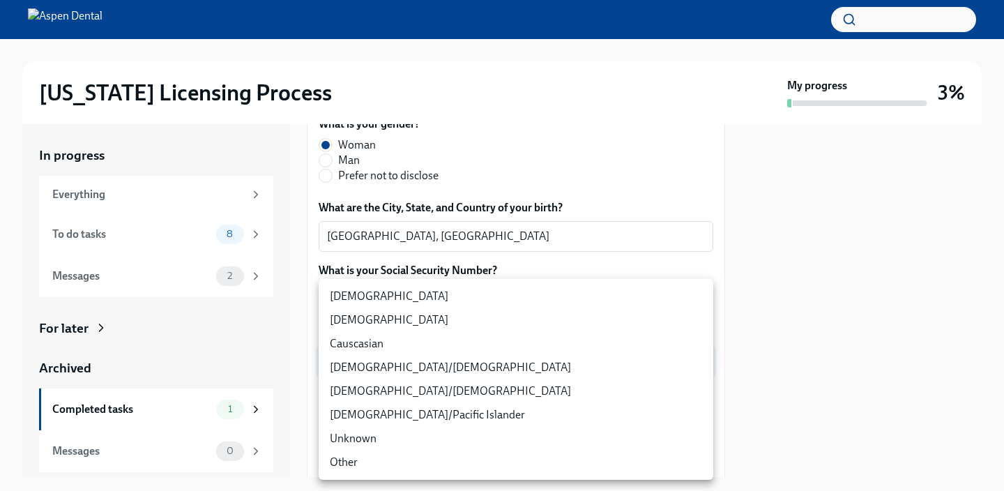
click at [518, 320] on li "[DEMOGRAPHIC_DATA]" at bounding box center [516, 320] width 394 height 24
type input "930Z9RFkx"
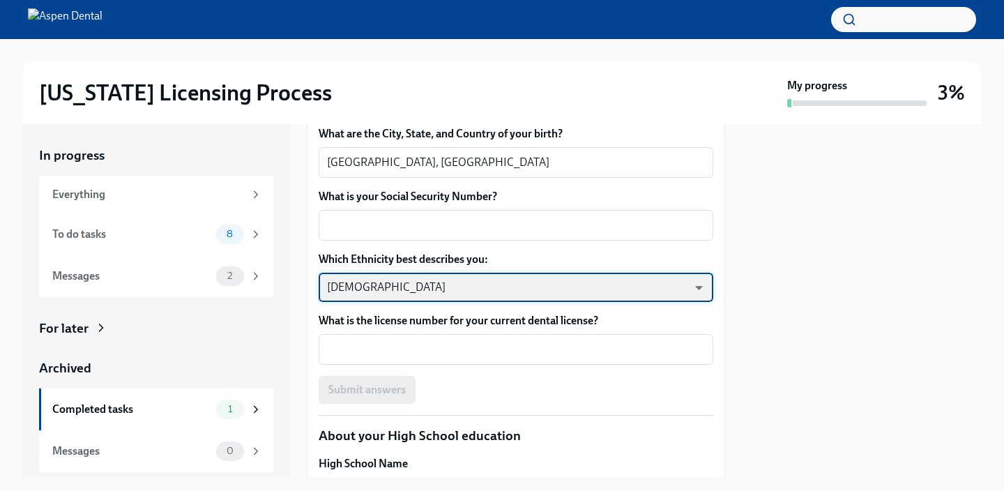
scroll to position [758, 0]
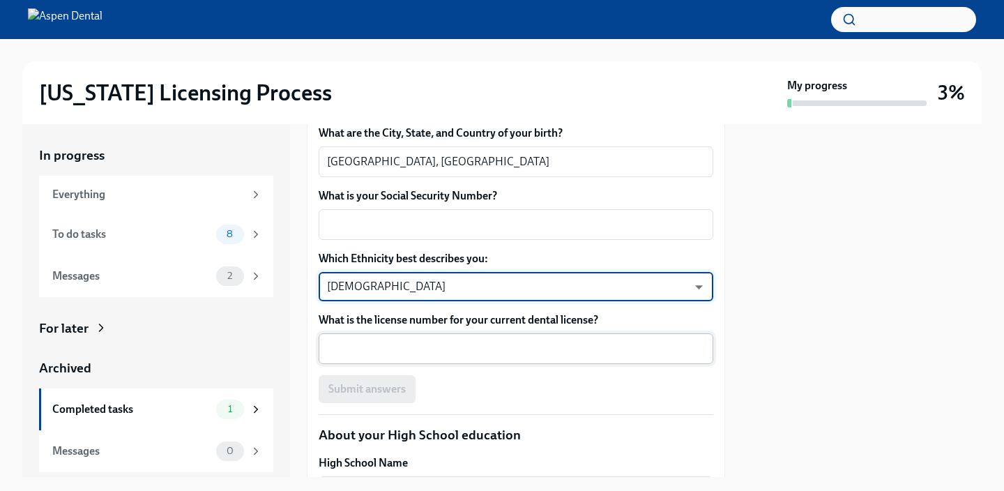
click at [512, 346] on textarea "What is the license number for your current dental license?" at bounding box center [516, 348] width 378 height 17
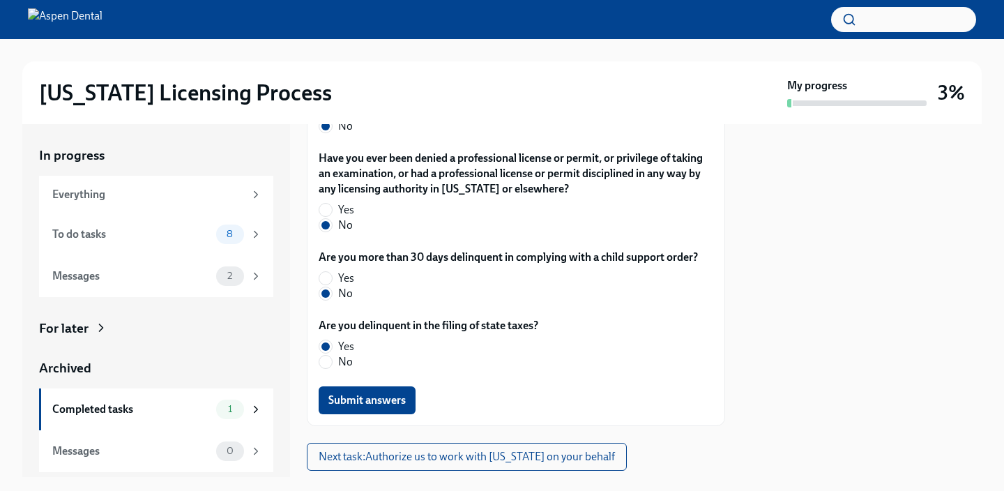
scroll to position [3089, 0]
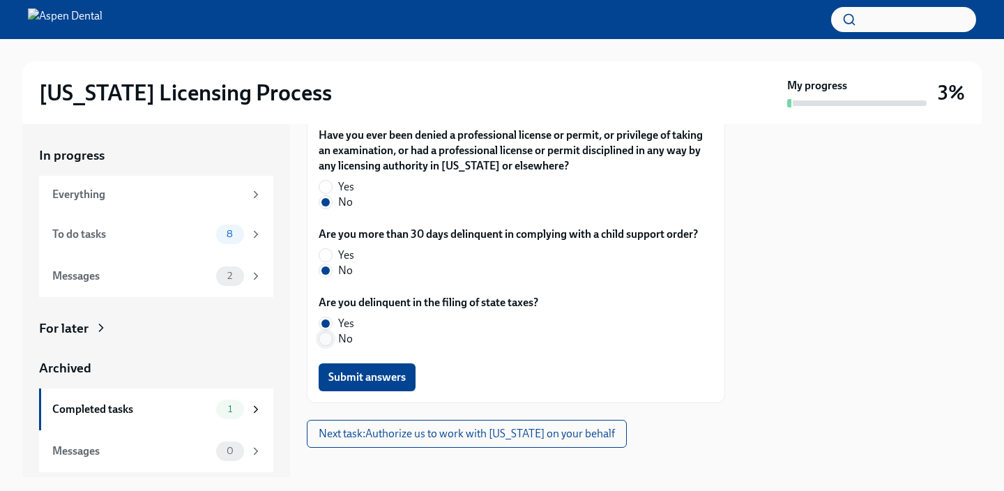
type textarea "064970"
click at [326, 332] on input "No" at bounding box center [325, 338] width 13 height 13
radio input "true"
click at [390, 370] on span "Submit answers" at bounding box center [366, 377] width 77 height 14
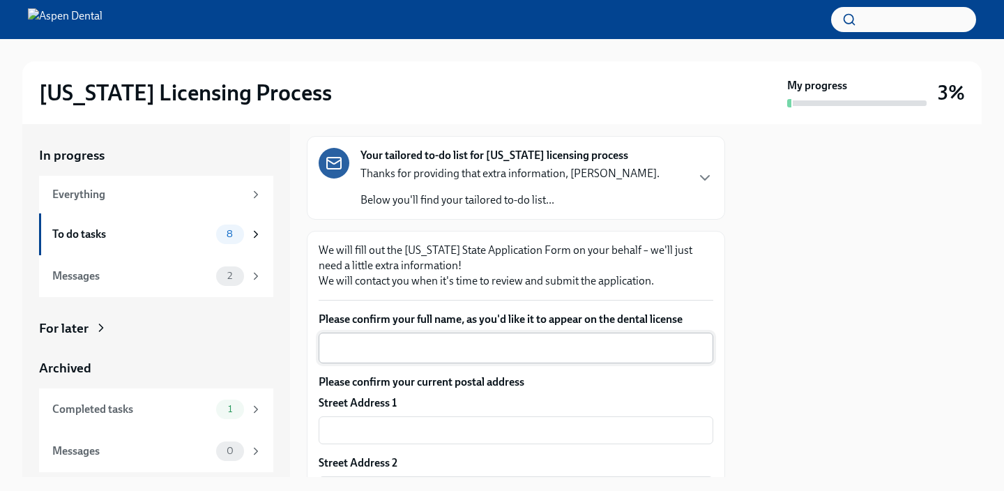
scroll to position [113, 0]
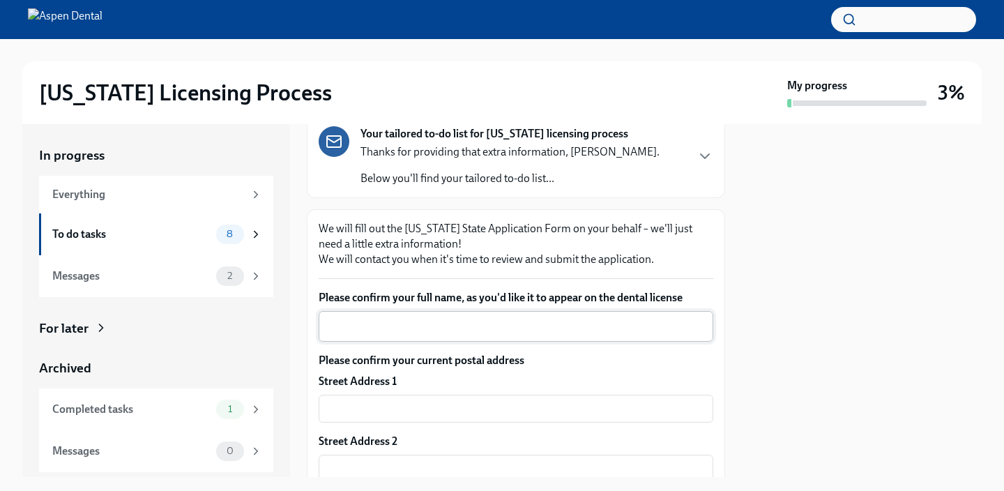
click at [422, 325] on textarea "Please confirm your full name, as you'd like it to appear on the dental license" at bounding box center [516, 326] width 378 height 17
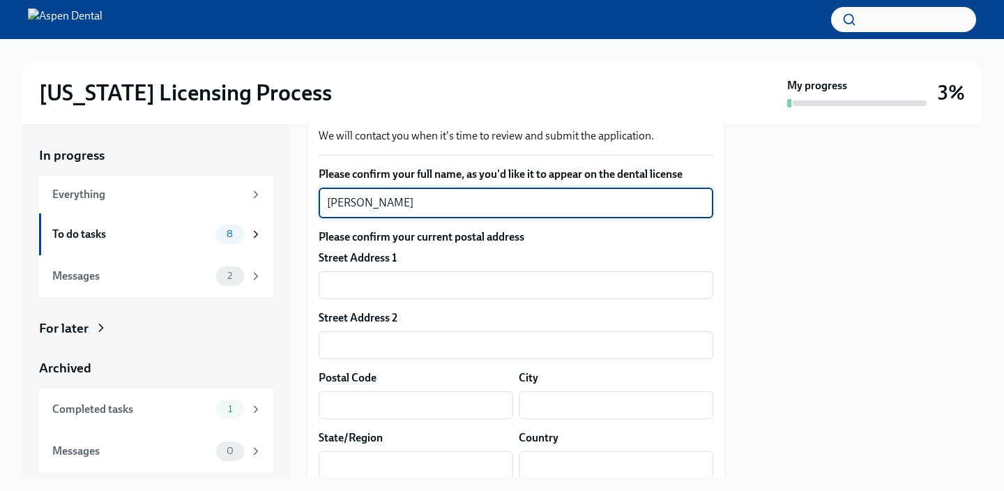
scroll to position [264, 0]
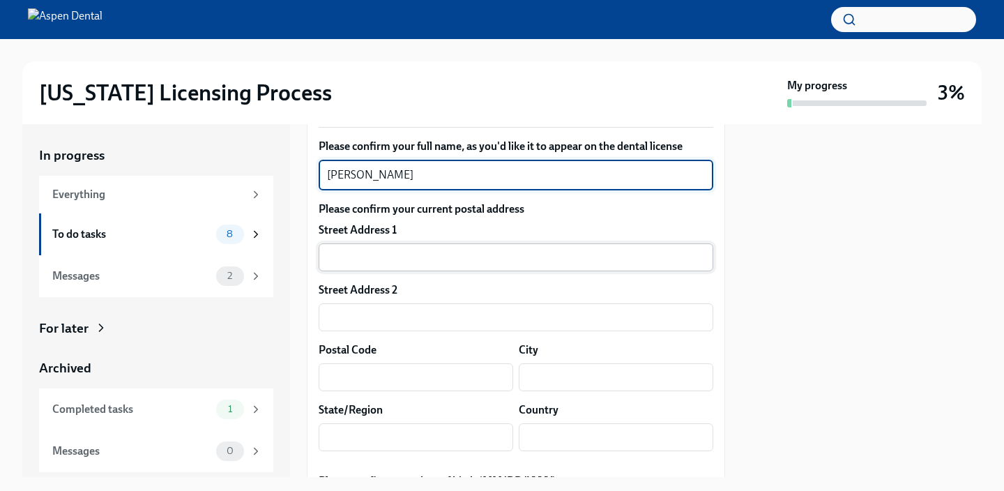
type textarea "[PERSON_NAME]"
click at [382, 247] on input "text" at bounding box center [516, 257] width 394 height 28
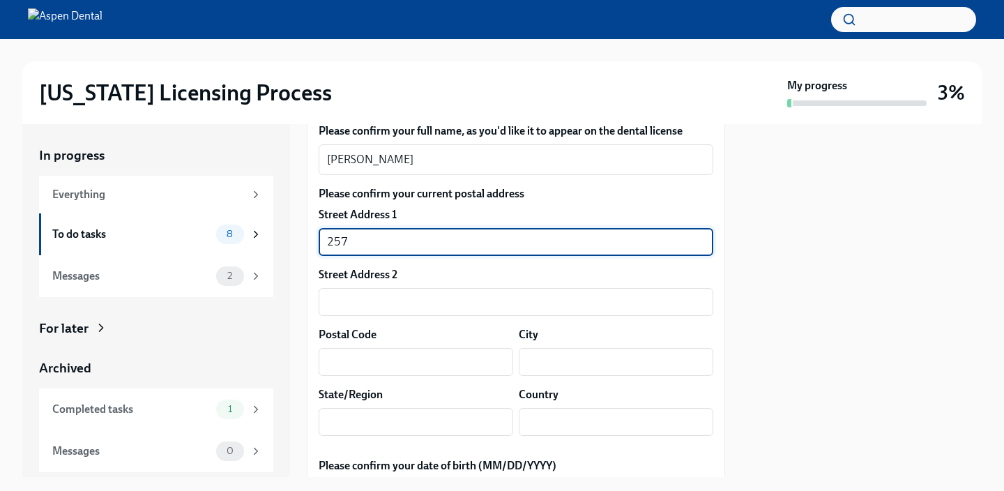
scroll to position [281, 0]
type input "[STREET_ADDRESS][PERSON_NAME]"
click at [461, 360] on input "text" at bounding box center [416, 360] width 194 height 28
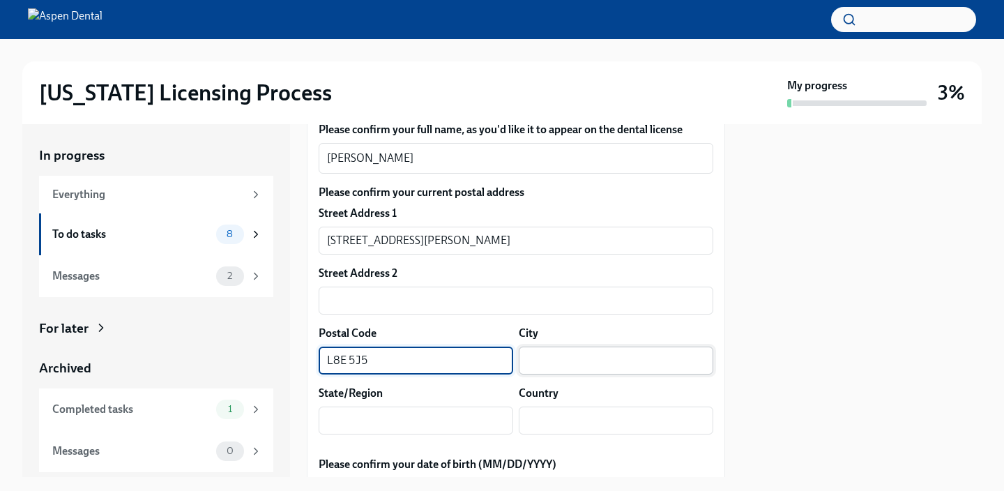
type input "L8E 5J5"
click at [629, 364] on input "text" at bounding box center [616, 360] width 194 height 28
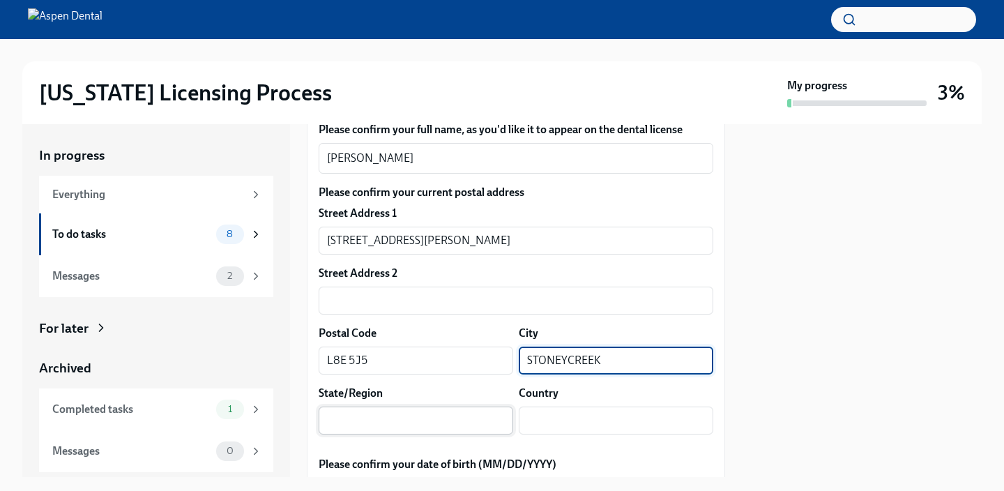
type input "STONEYCREEK"
click at [434, 422] on input "text" at bounding box center [416, 420] width 194 height 28
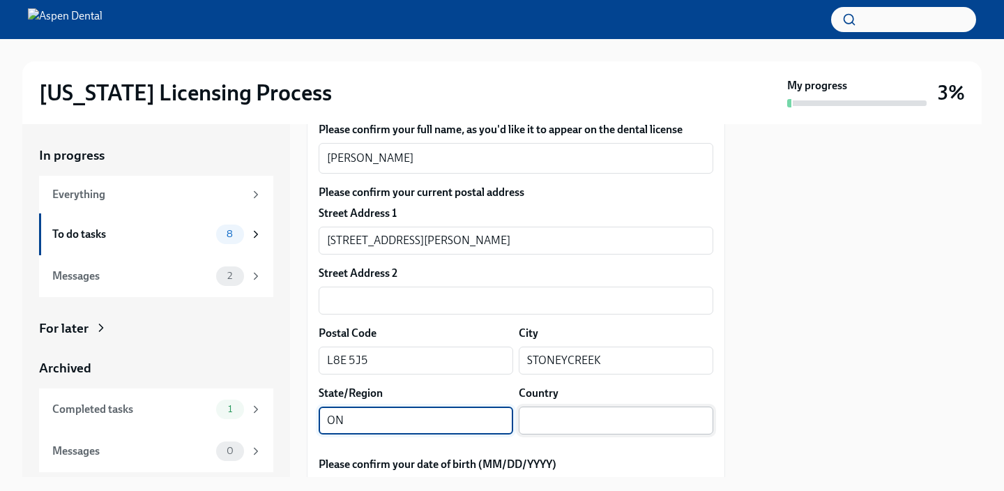
type input "ON"
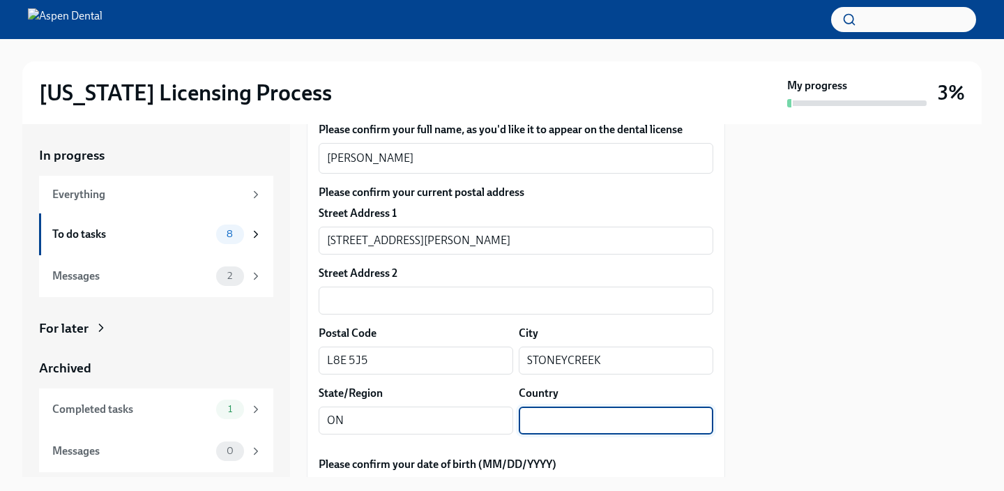
click at [571, 418] on input "text" at bounding box center [616, 420] width 194 height 28
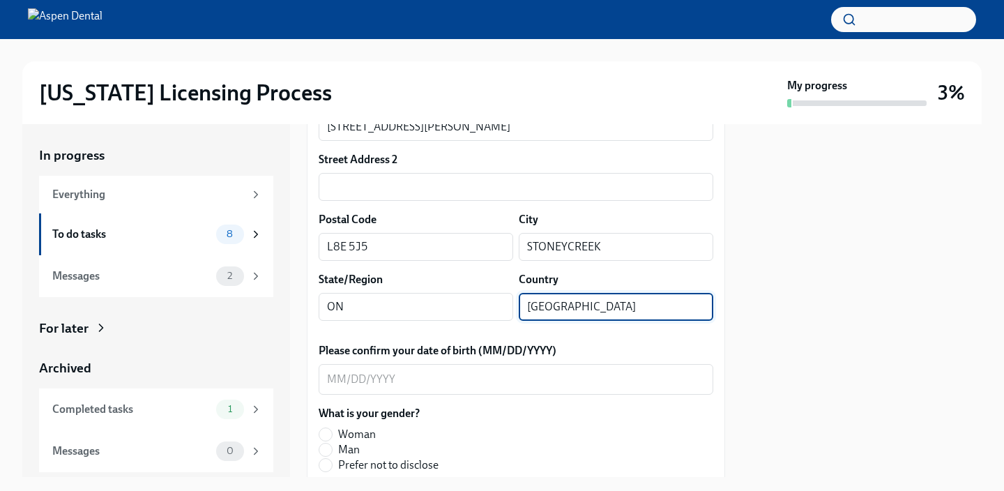
scroll to position [440, 0]
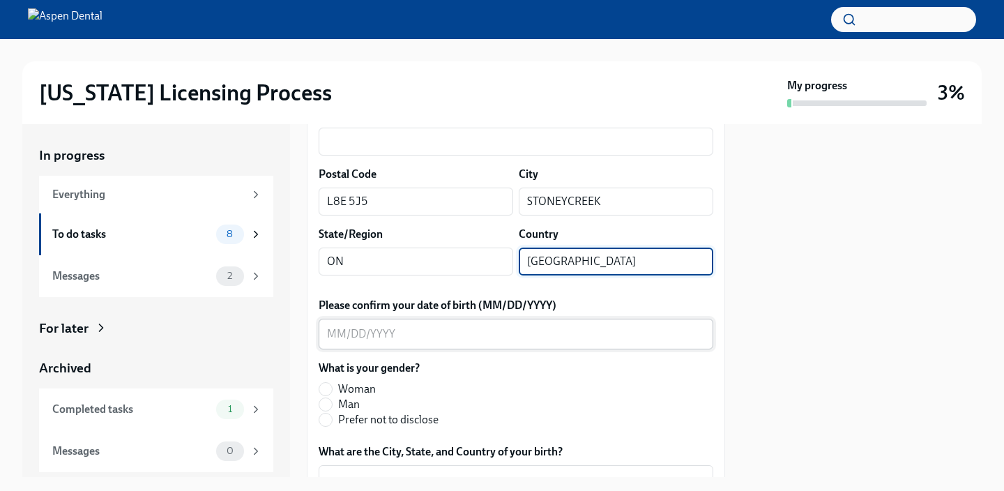
type input "[GEOGRAPHIC_DATA]"
click at [342, 328] on textarea "Please confirm your date of birth (MM/DD/YYYY)" at bounding box center [516, 333] width 378 height 17
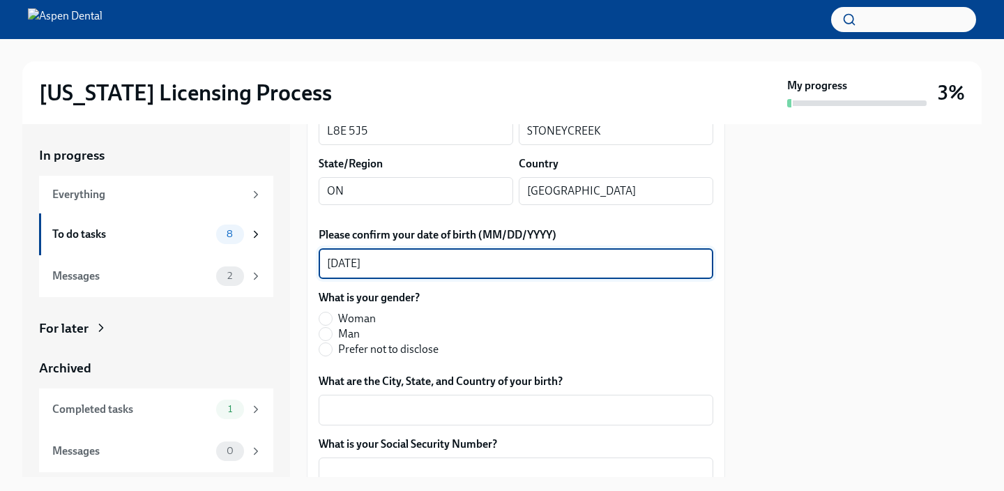
scroll to position [517, 0]
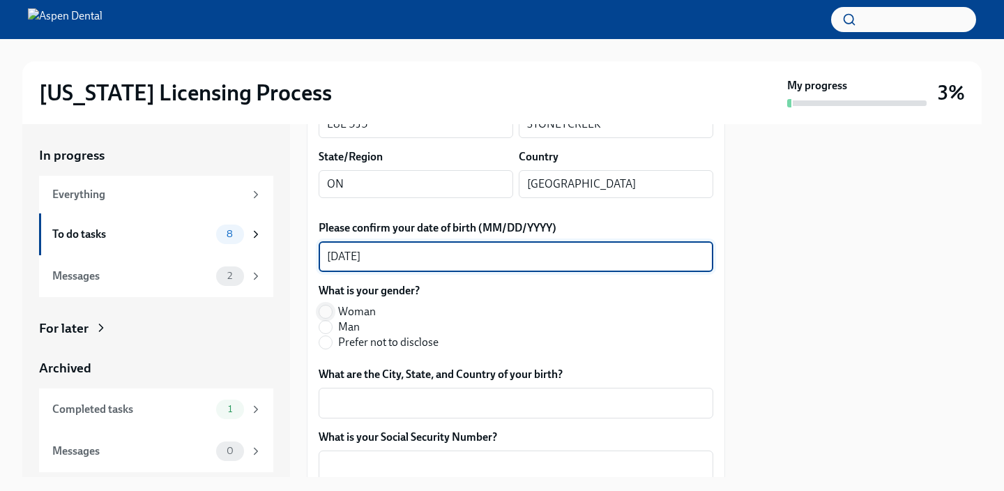
type textarea "[DATE]"
click at [328, 306] on input "Woman" at bounding box center [325, 311] width 13 height 13
radio input "true"
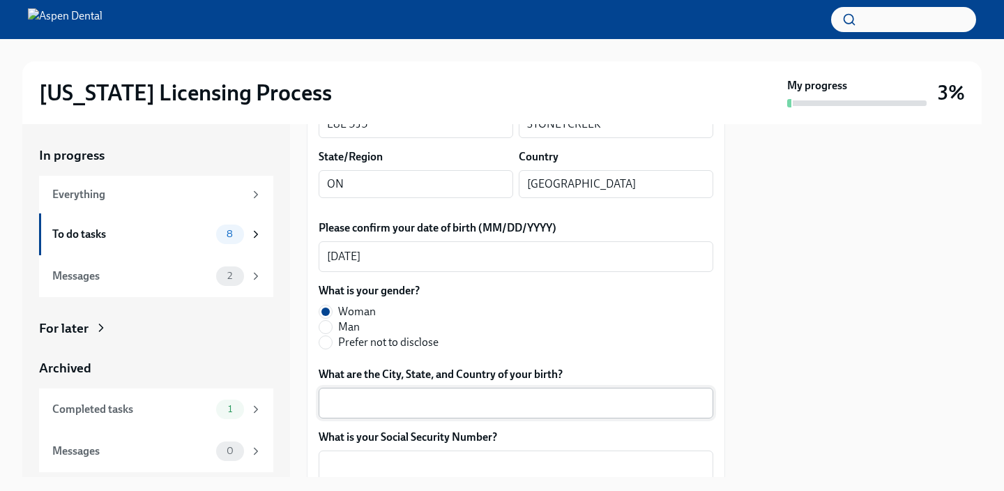
click at [406, 401] on textarea "What are the City, State, and Country of your birth?" at bounding box center [516, 402] width 378 height 17
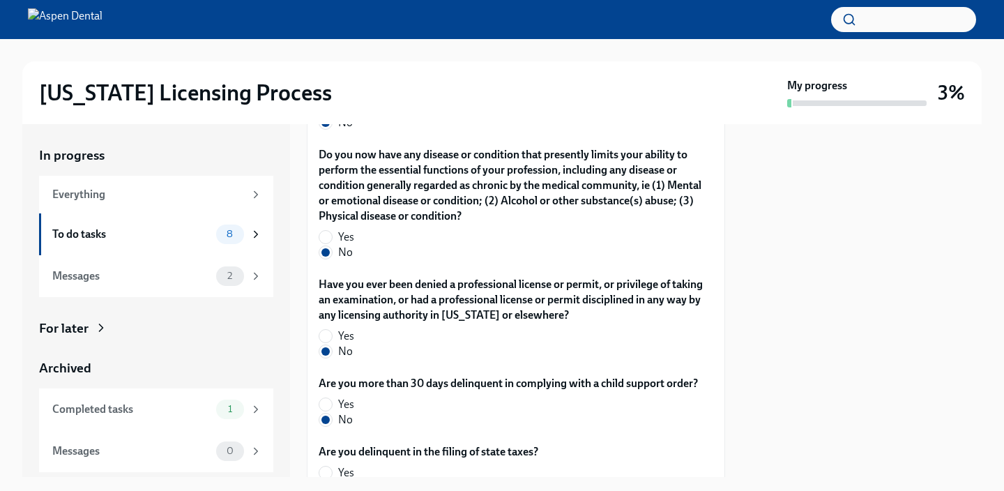
scroll to position [3089, 0]
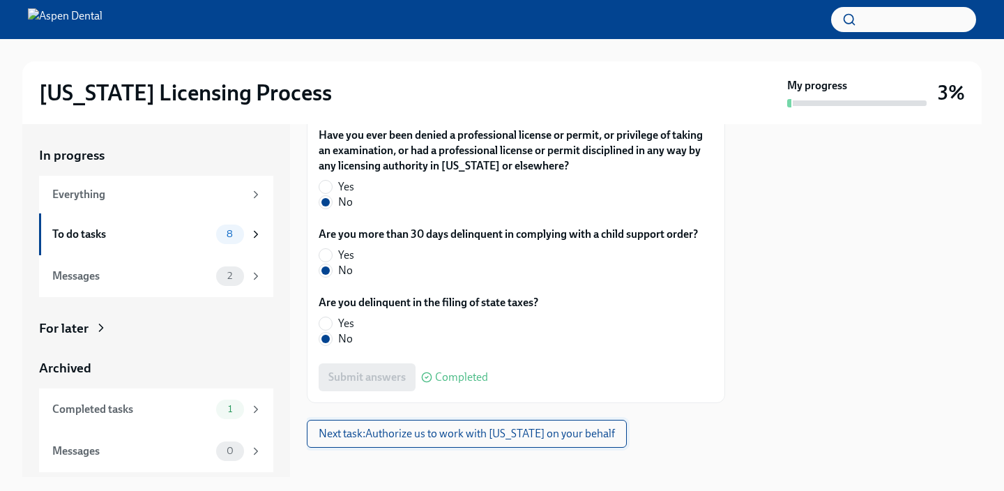
click at [530, 427] on span "Next task : Authorize us to work with [US_STATE] on your behalf" at bounding box center [467, 434] width 296 height 14
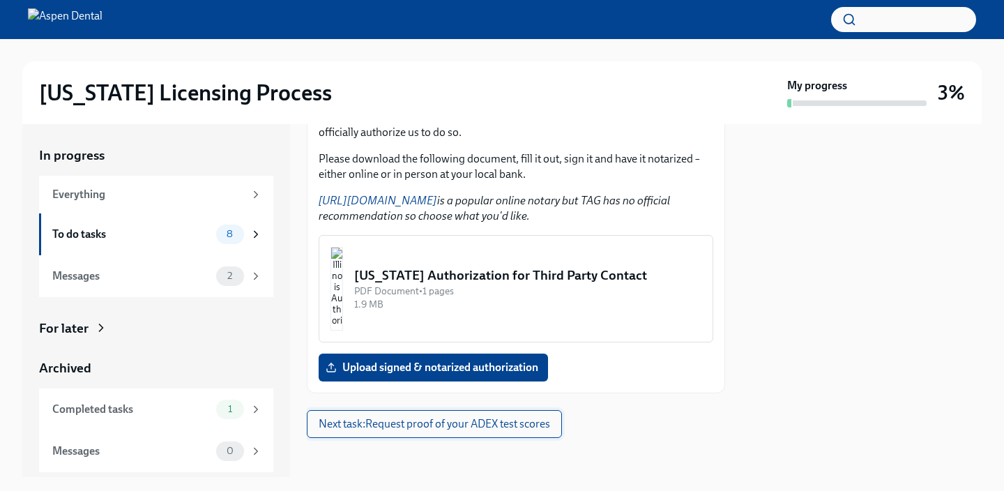
scroll to position [230, 0]
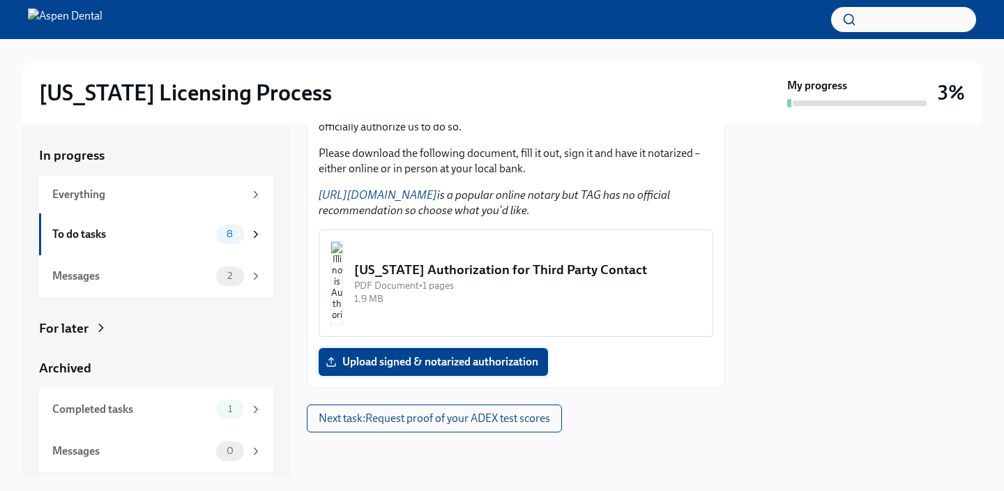
click at [486, 359] on span "Upload signed & notarized authorization" at bounding box center [433, 362] width 210 height 14
click at [0, 0] on input "Upload signed & notarized authorization" at bounding box center [0, 0] width 0 height 0
click at [456, 424] on span "Next task : Request proof of your ADEX test scores" at bounding box center [434, 418] width 231 height 14
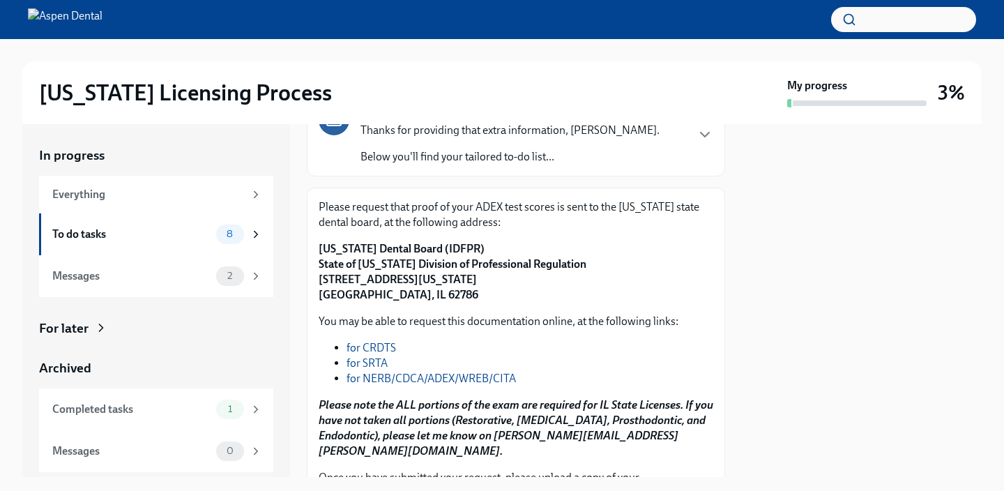
scroll to position [120, 0]
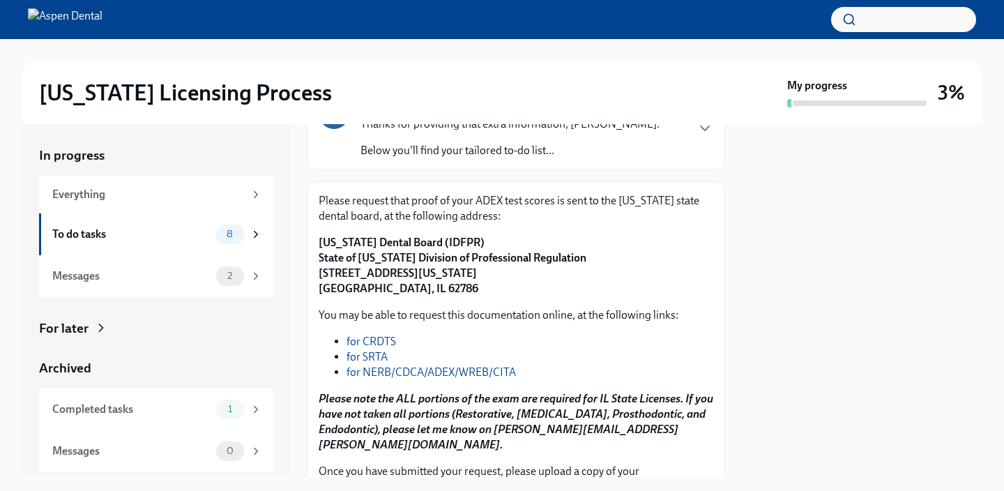
click at [443, 370] on link "for NERB/CDCA/ADEX/WREB/CITA" at bounding box center [430, 371] width 169 height 13
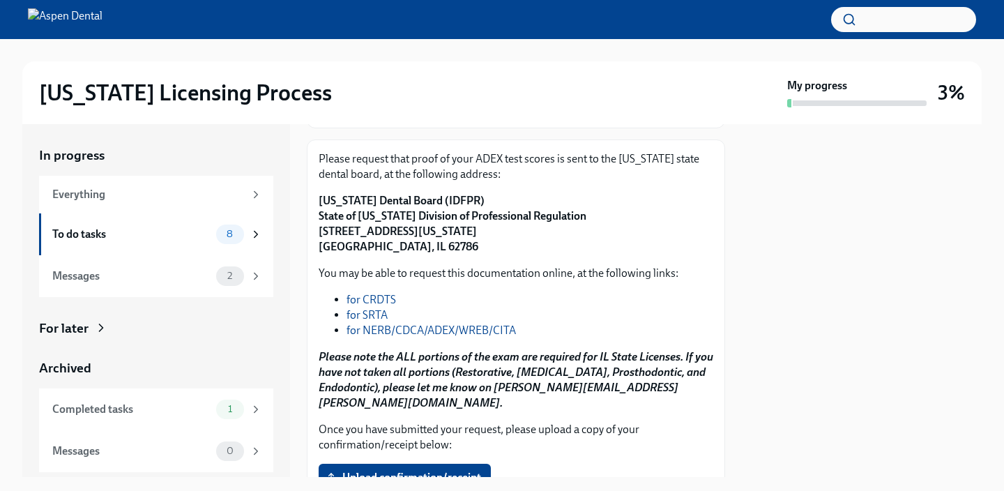
scroll to position [262, 0]
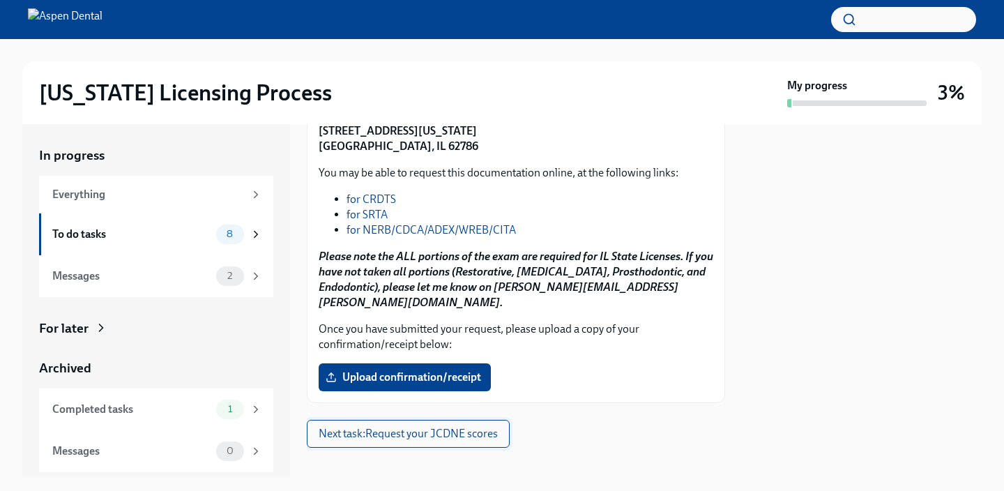
click at [491, 427] on span "Next task : Request your JCDNE scores" at bounding box center [408, 434] width 179 height 14
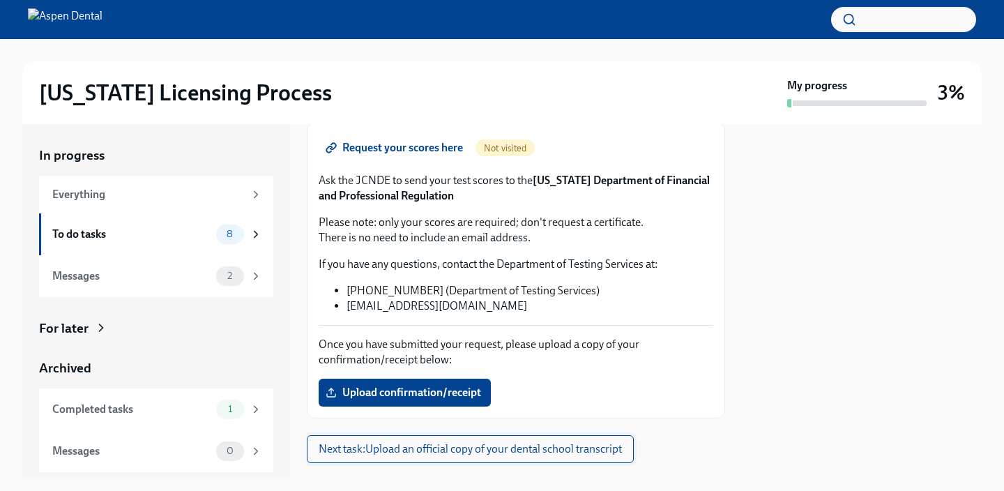
scroll to position [210, 0]
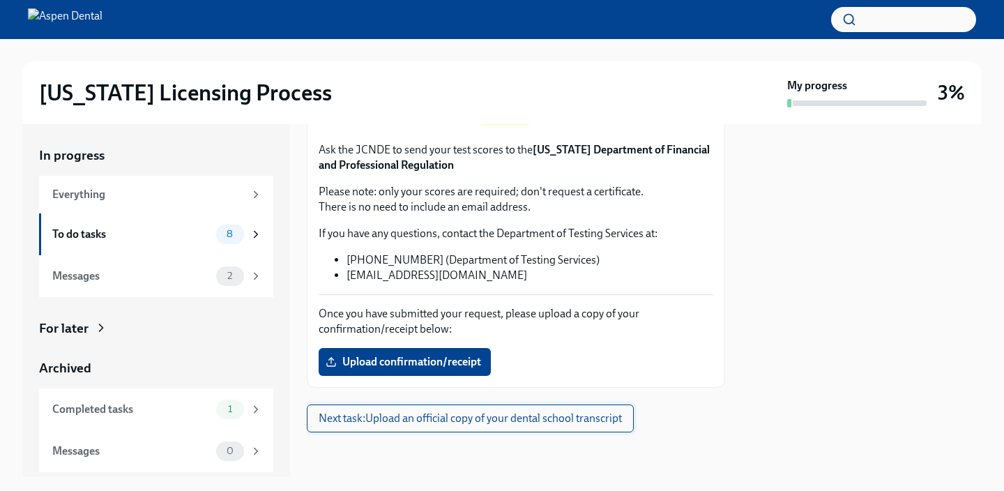
click at [491, 416] on span "Next task : Upload an official copy of your dental school transcript" at bounding box center [470, 418] width 303 height 14
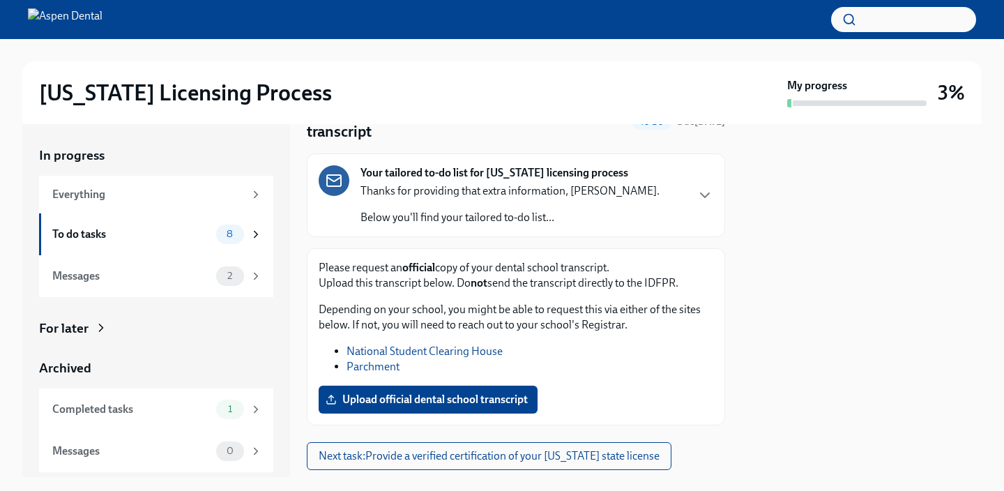
scroll to position [112, 0]
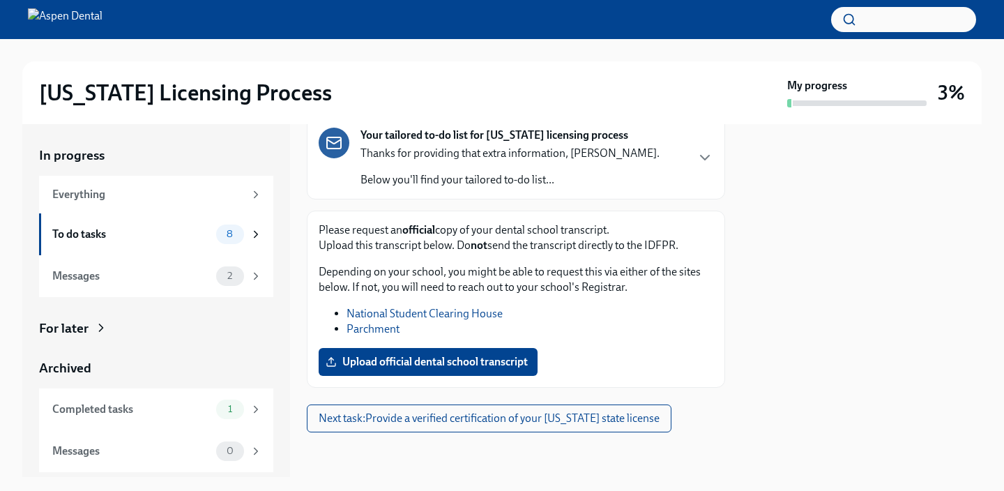
click at [595, 411] on button "Next task : Provide a verified certification of your [US_STATE] state license" at bounding box center [489, 418] width 365 height 28
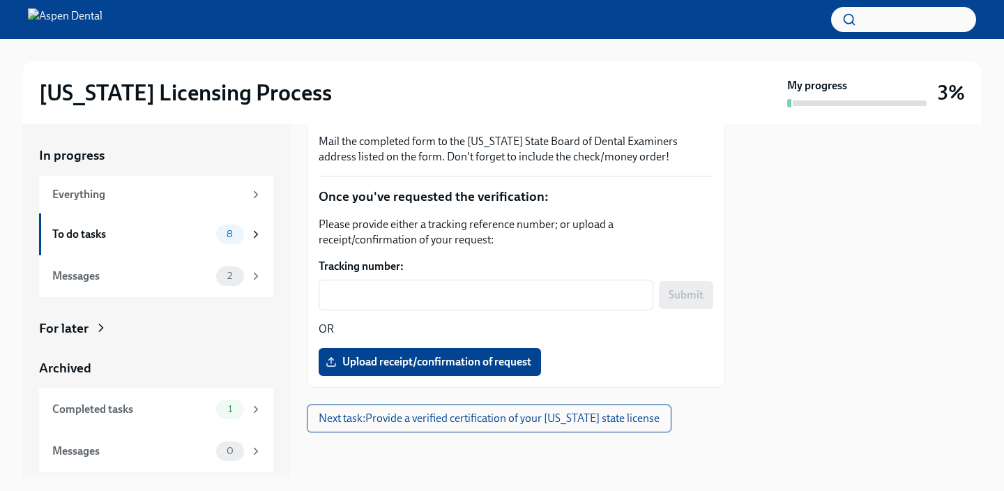
scroll to position [360, 0]
click at [595, 411] on button "Next task : Provide a verified certification of your [US_STATE] state license" at bounding box center [489, 418] width 365 height 28
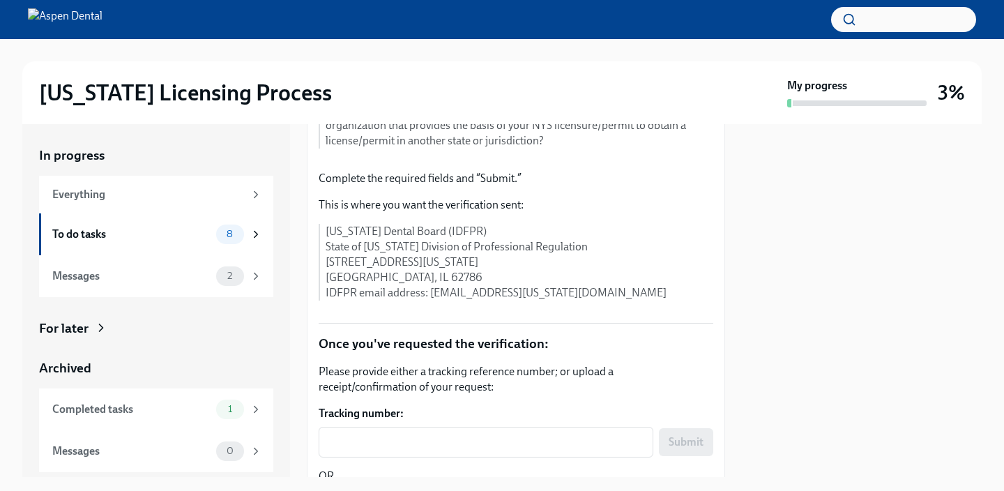
scroll to position [426, 0]
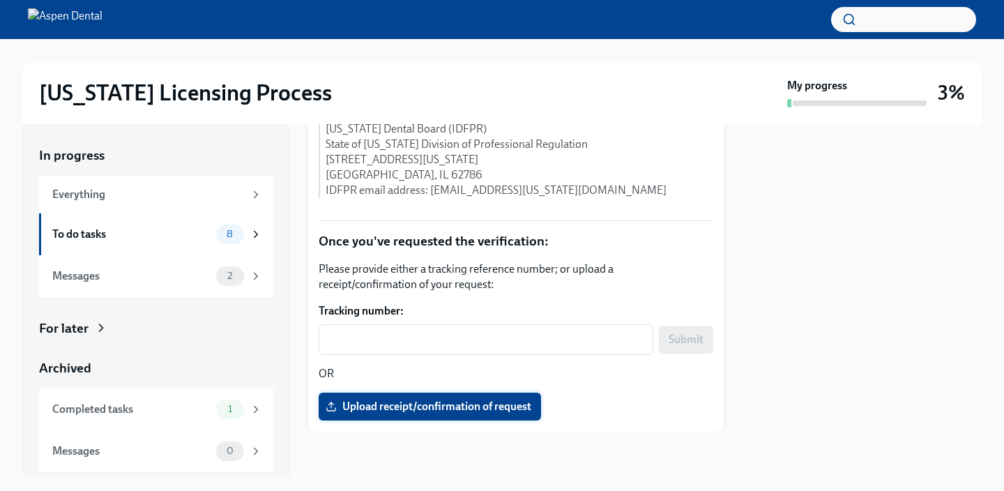
click at [505, 406] on span "Upload receipt/confirmation of request" at bounding box center [429, 406] width 203 height 14
click at [0, 0] on input "Upload receipt/confirmation of request" at bounding box center [0, 0] width 0 height 0
click at [417, 409] on span "Upload receipt/confirmation of request" at bounding box center [429, 406] width 203 height 14
click at [0, 0] on input "Upload receipt/confirmation of request" at bounding box center [0, 0] width 0 height 0
click at [252, 409] on icon at bounding box center [256, 409] width 13 height 13
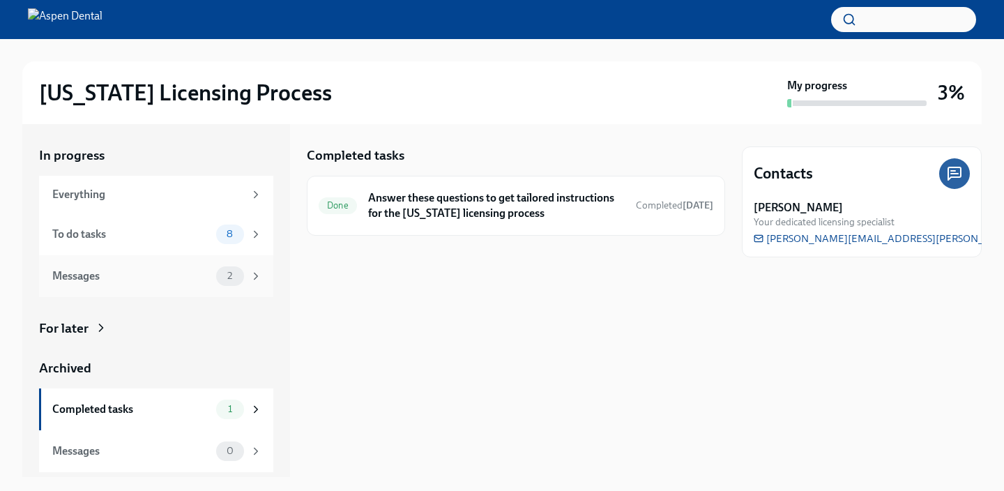
click at [247, 275] on div "2" at bounding box center [239, 276] width 46 height 20
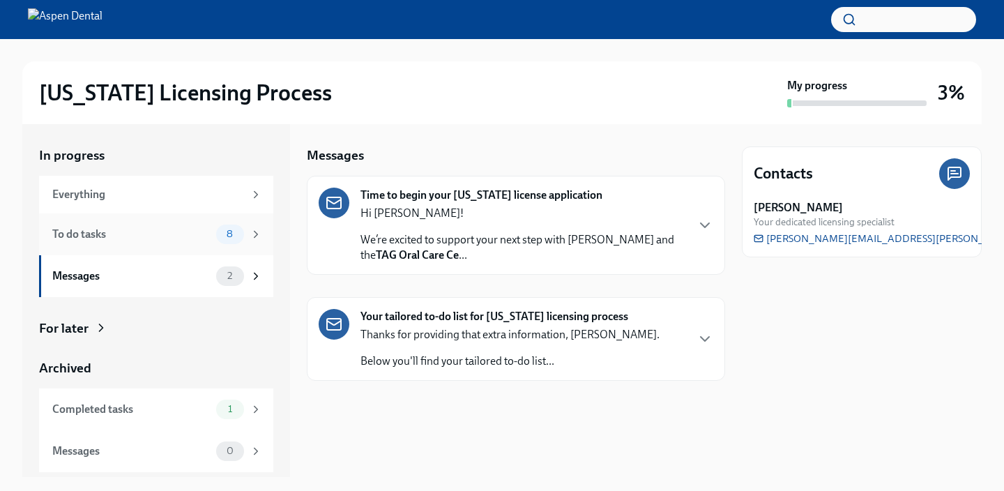
click at [252, 232] on icon at bounding box center [256, 234] width 13 height 13
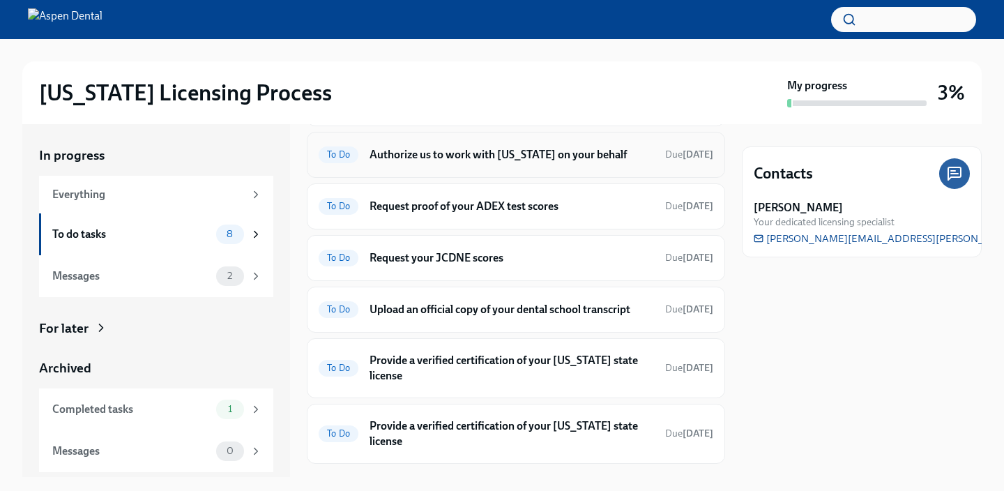
scroll to position [208, 0]
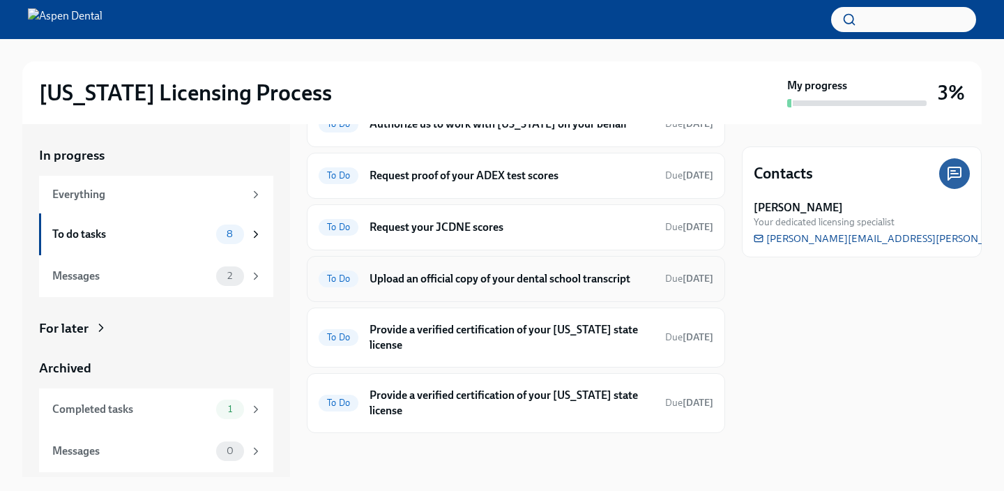
click at [500, 275] on h6 "Upload an official copy of your dental school transcript" at bounding box center [511, 278] width 284 height 15
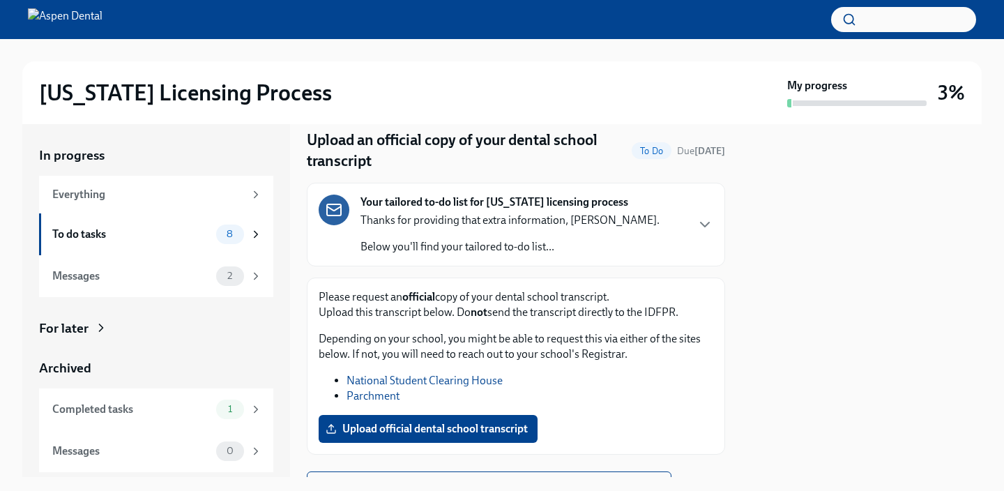
scroll to position [112, 0]
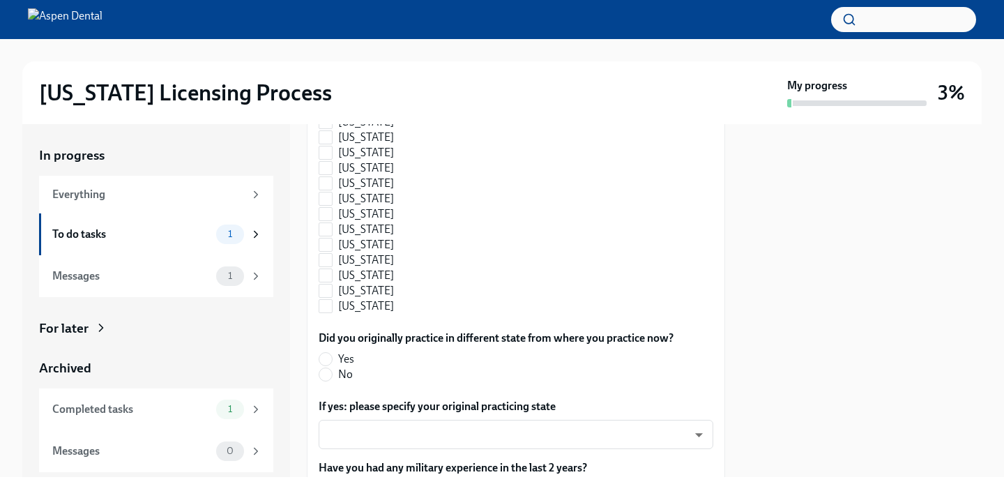
scroll to position [1669, 0]
